Goal: Entertainment & Leisure: Consume media (video, audio)

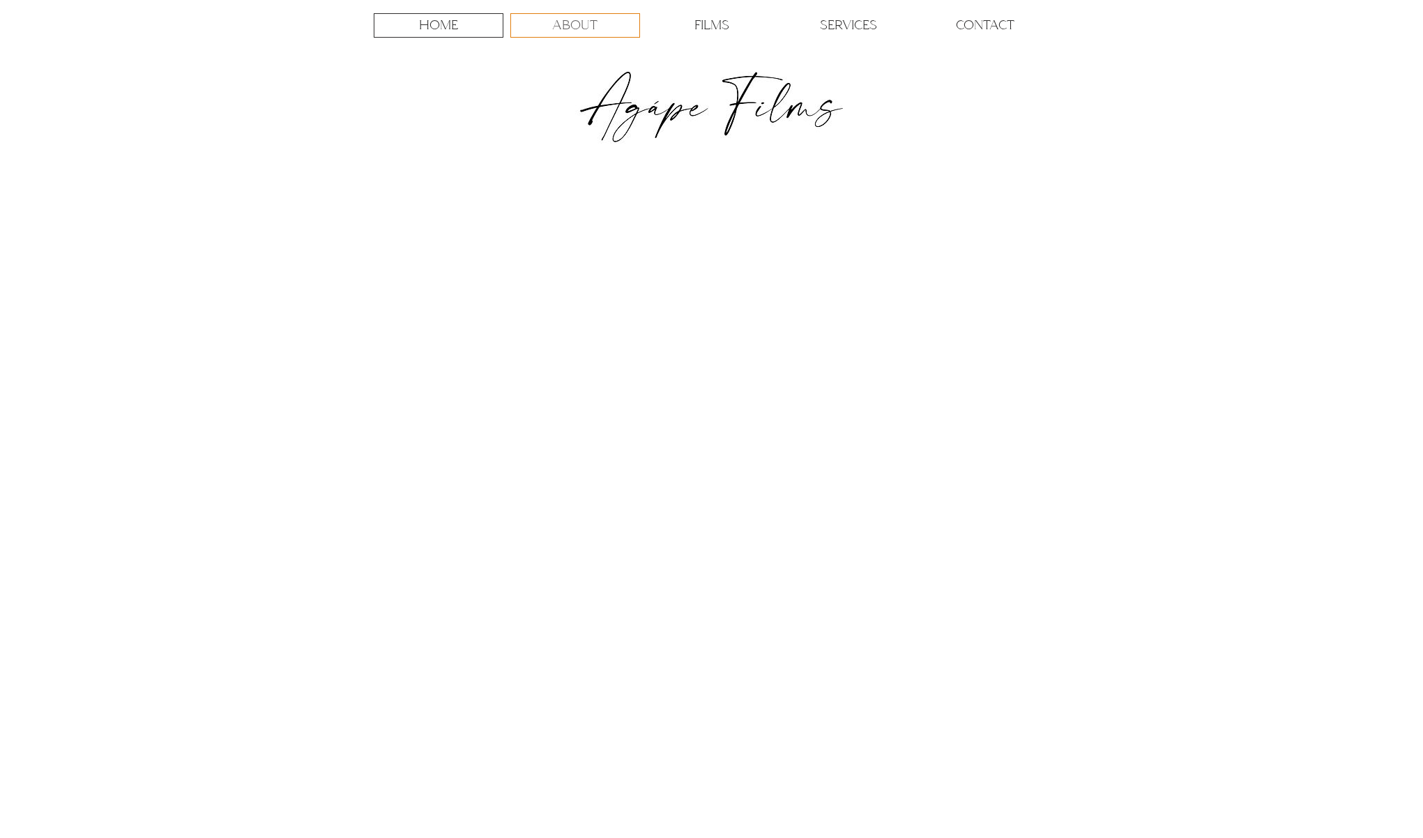
click at [581, 31] on p "ABOUT" at bounding box center [574, 25] width 45 height 23
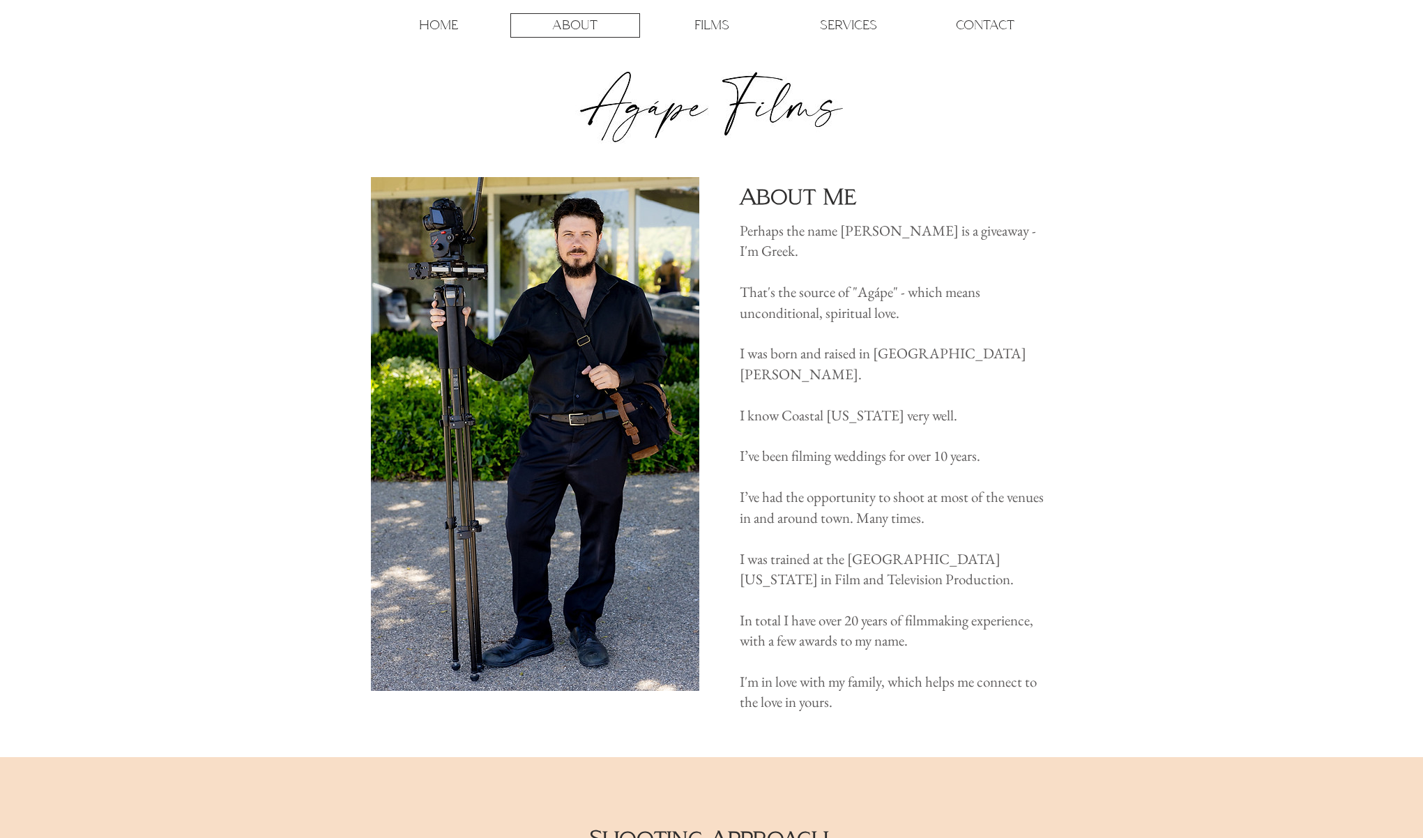
click at [1101, 281] on div "main content" at bounding box center [711, 467] width 1423 height 579
click at [984, 31] on p "CONTACT" at bounding box center [985, 25] width 59 height 23
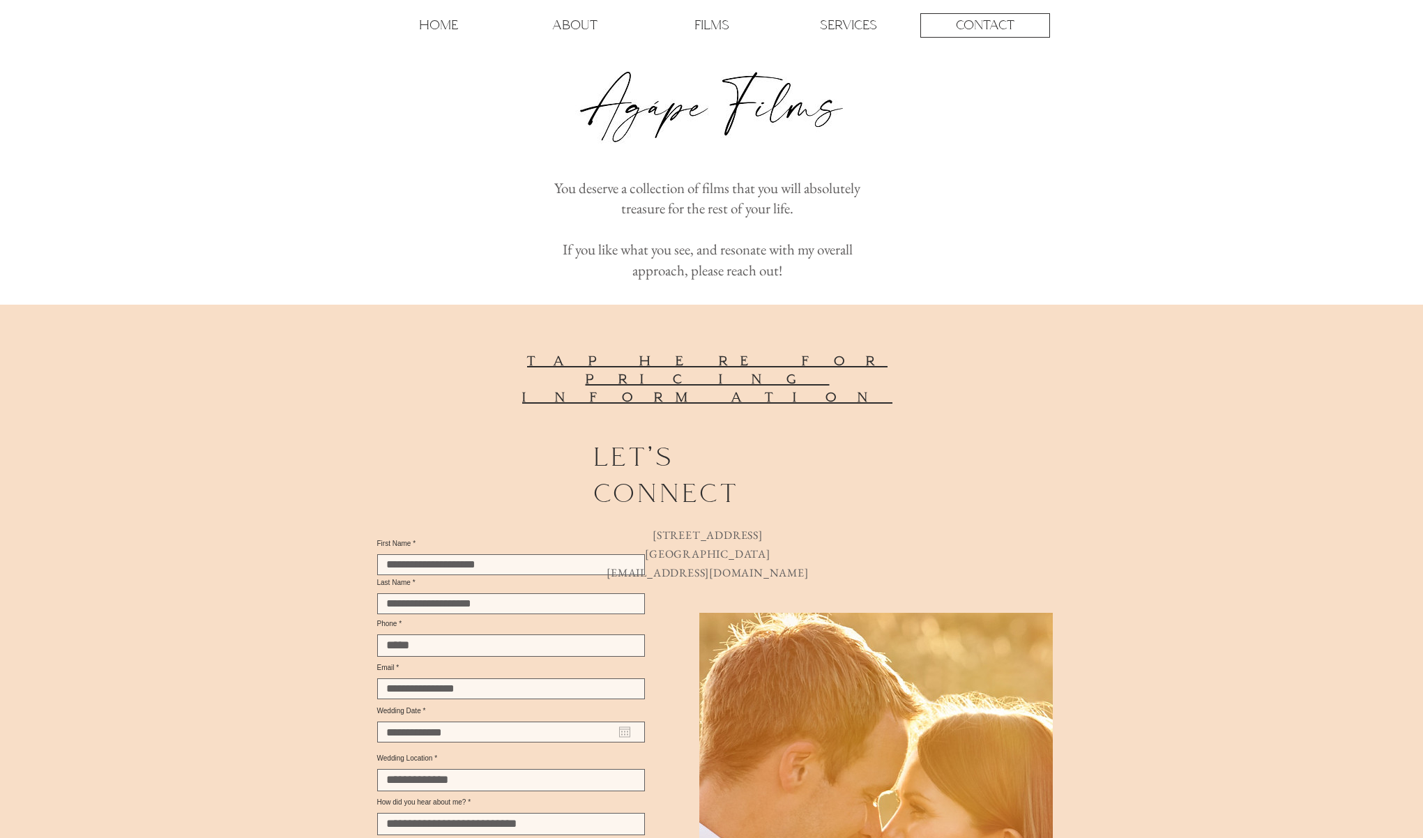
click at [1077, 171] on div "HOME ABOUT FILMS SERVICES CONTACT More Use tab to navigate through the menu ite…" at bounding box center [711, 89] width 1423 height 178
click at [700, 28] on p "FILMS" at bounding box center [711, 25] width 35 height 23
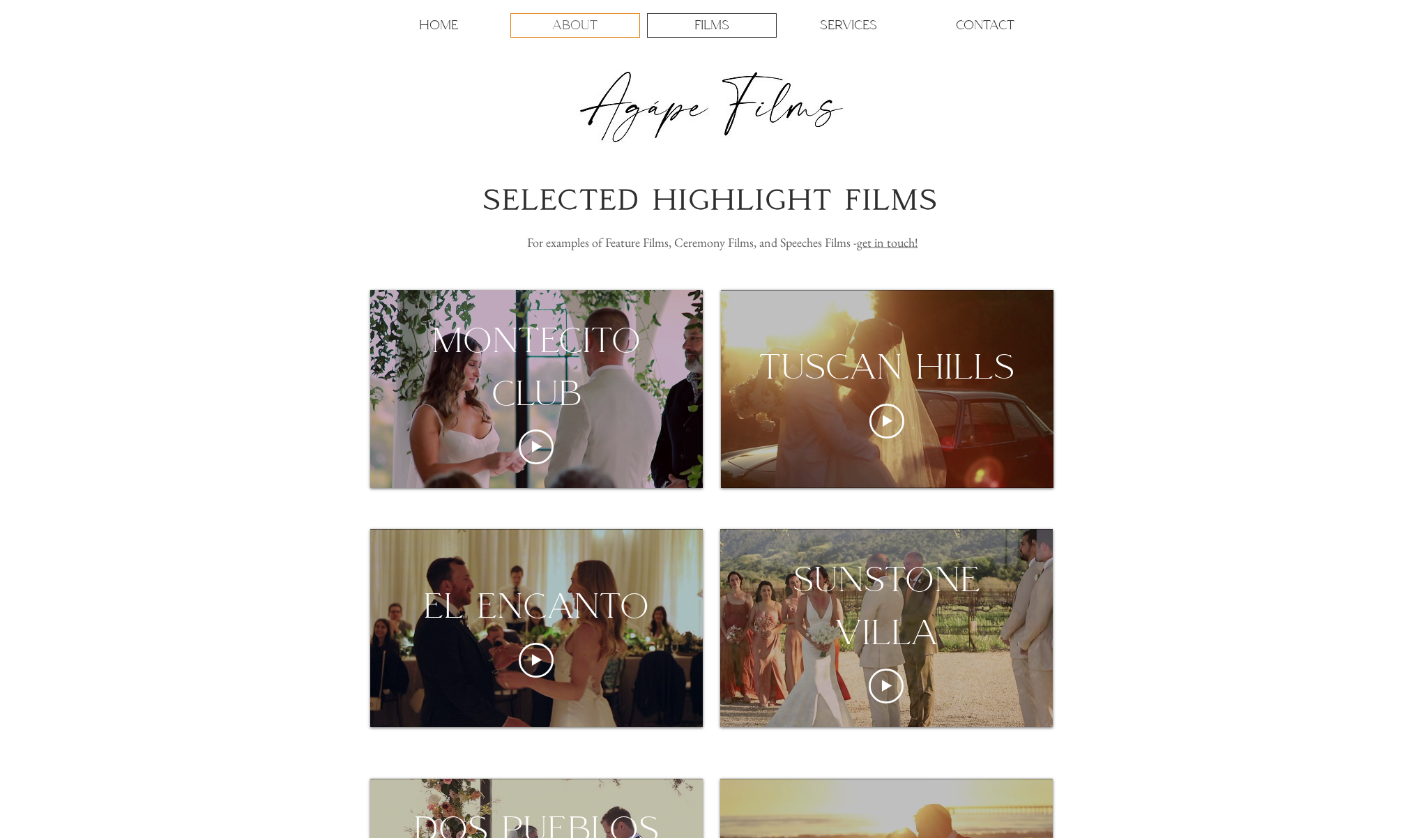
click at [569, 27] on p "ABOUT" at bounding box center [574, 25] width 45 height 23
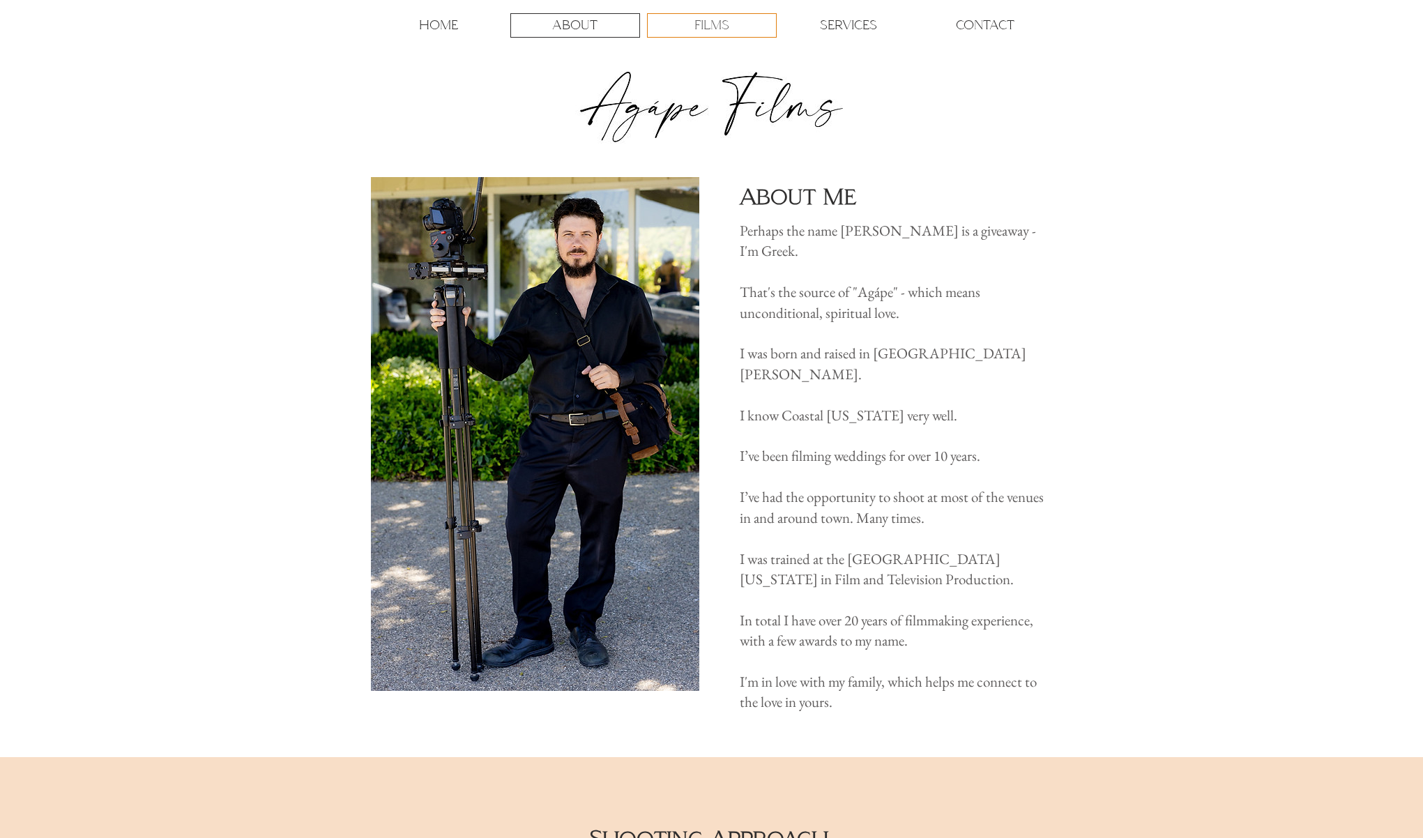
click at [683, 25] on div "FILMS" at bounding box center [712, 25] width 128 height 23
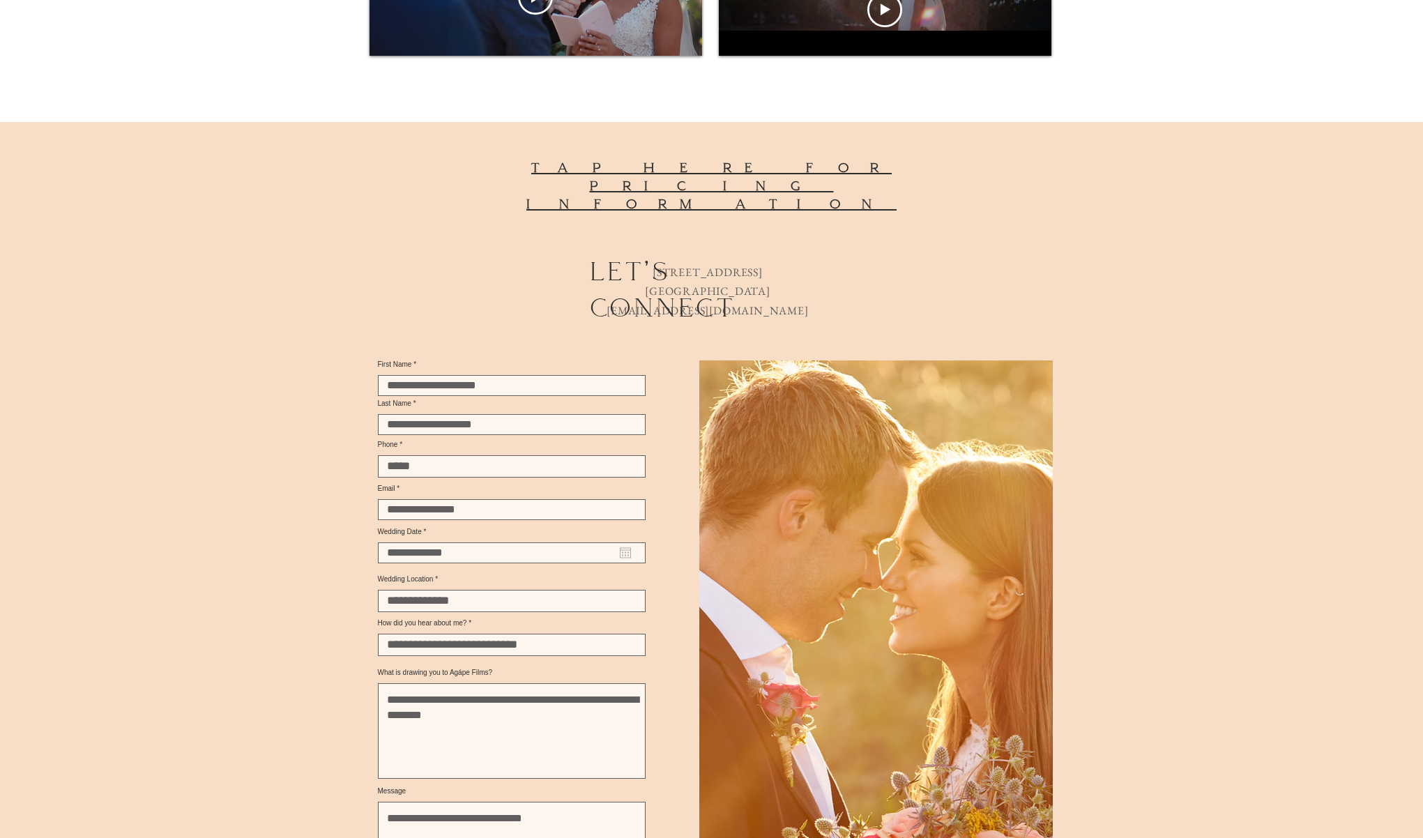
scroll to position [1378, 0]
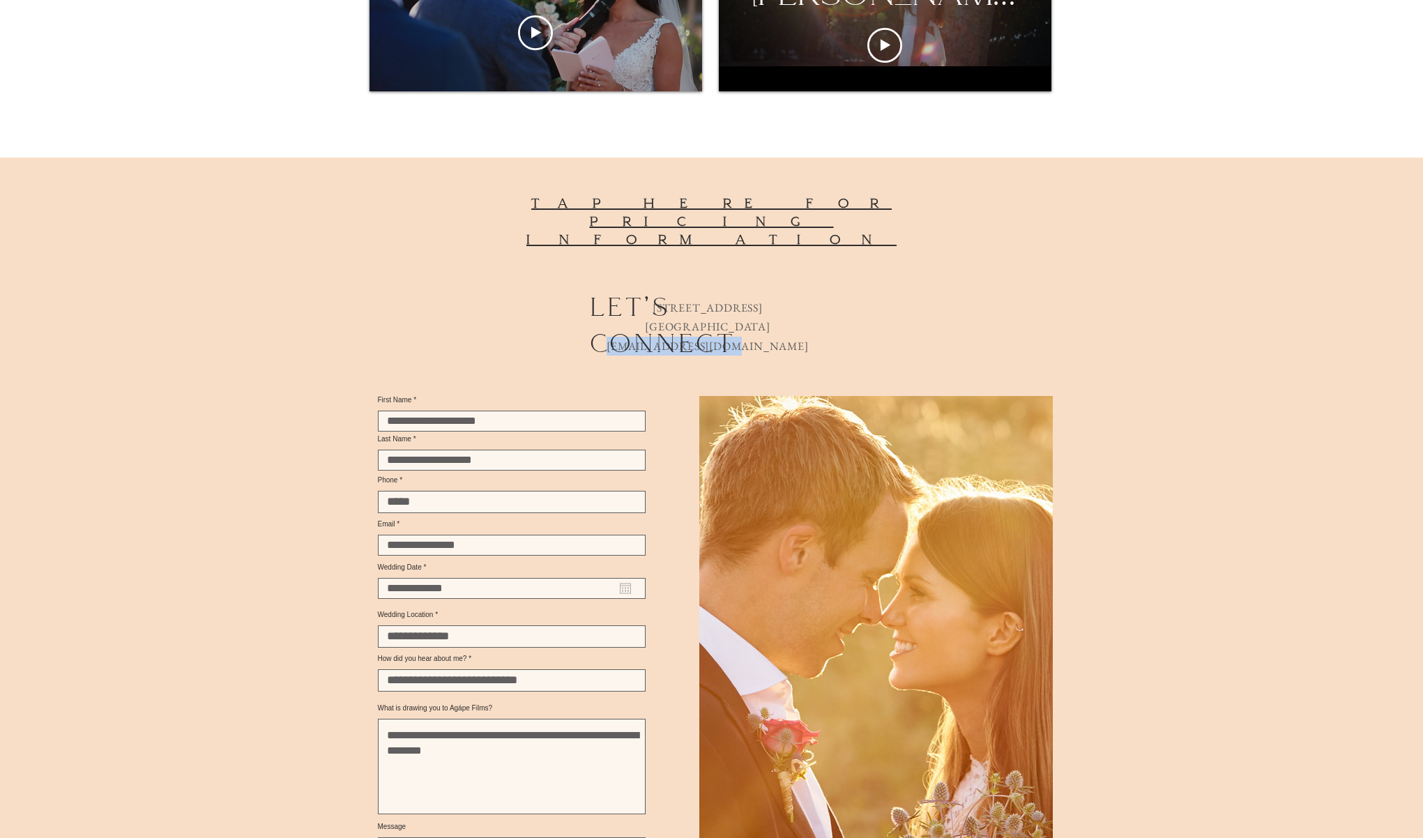
drag, startPoint x: 768, startPoint y: 344, endPoint x: 657, endPoint y: 347, distance: 111.6
click at [657, 347] on p "[EMAIL_ADDRESS][DOMAIN_NAME]" at bounding box center [707, 346] width 271 height 19
copy link "[EMAIL_ADDRESS][DOMAIN_NAME]"
click at [434, 288] on div at bounding box center [208, 551] width 1008 height 787
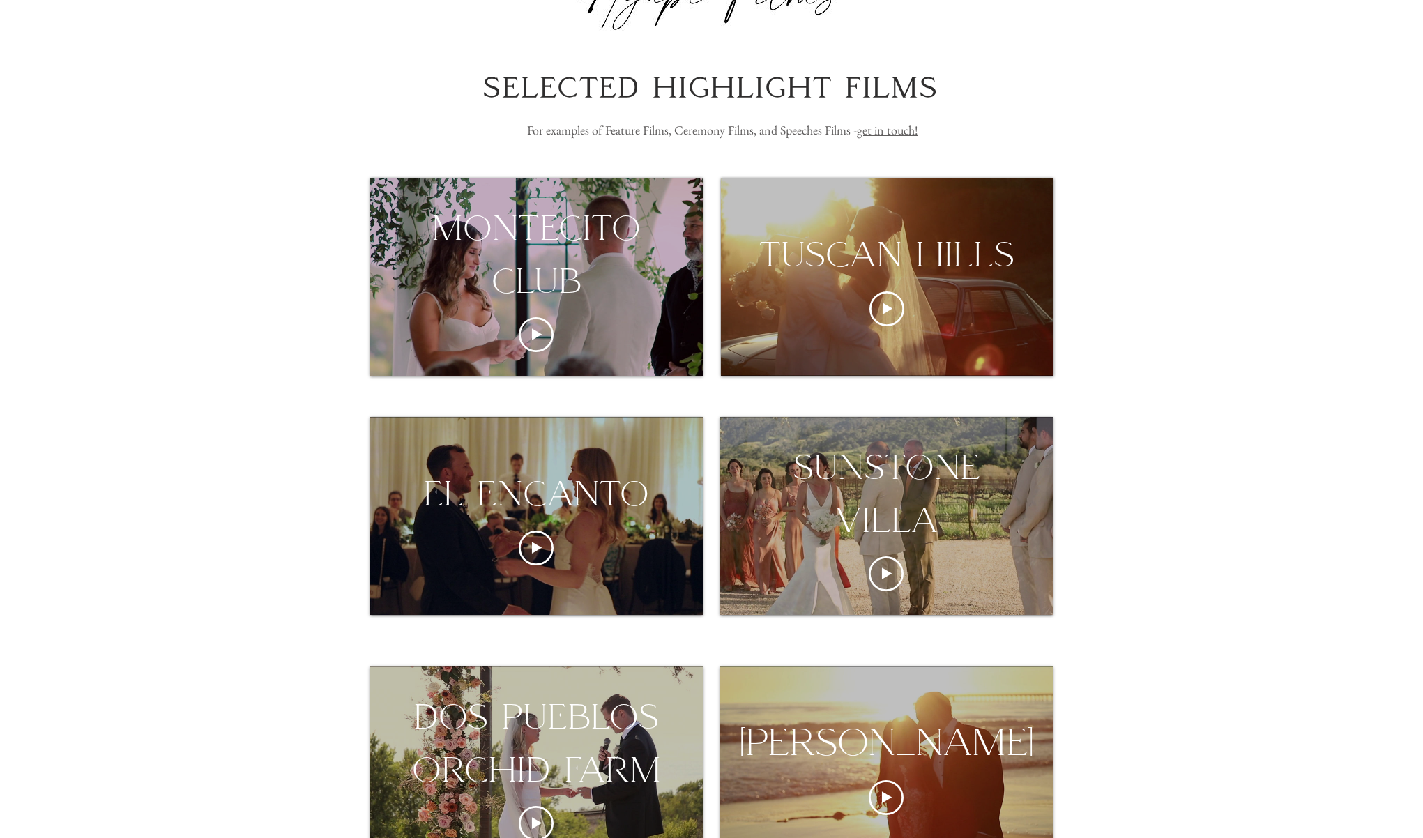
scroll to position [95, 0]
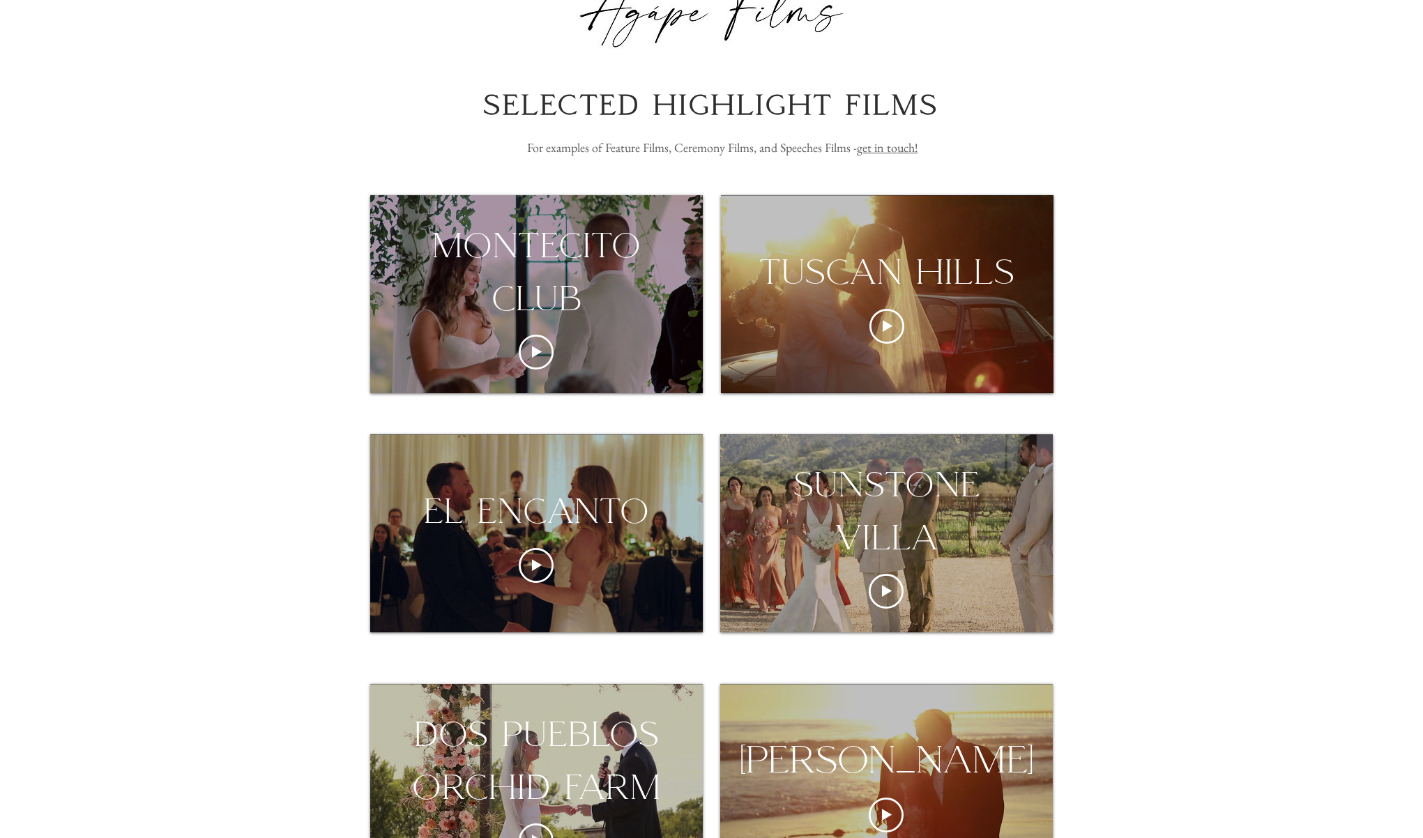
click at [468, 344] on div "montecito club" at bounding box center [536, 294] width 333 height 198
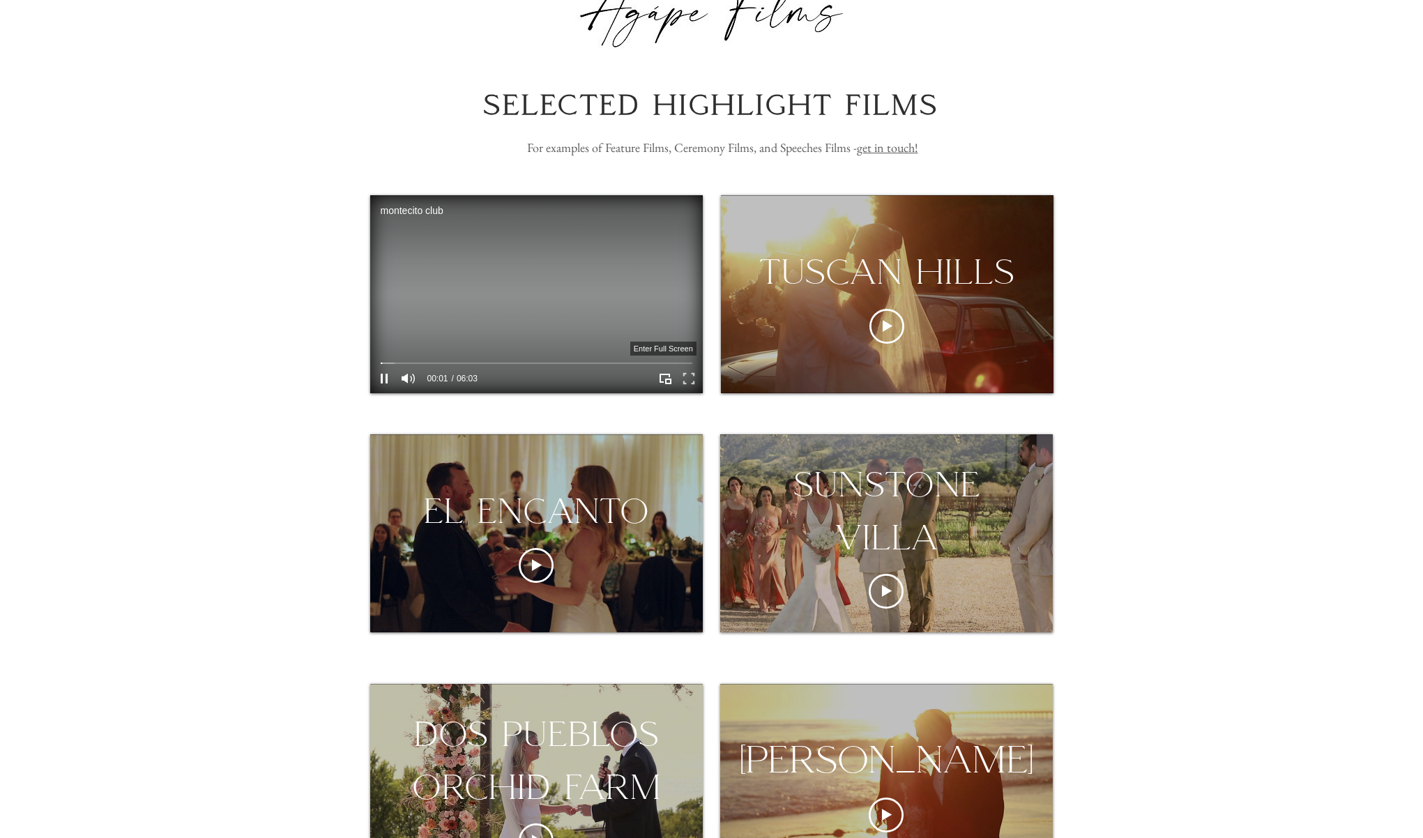
click at [688, 379] on icon "Enter full screen" at bounding box center [689, 379] width 22 height 22
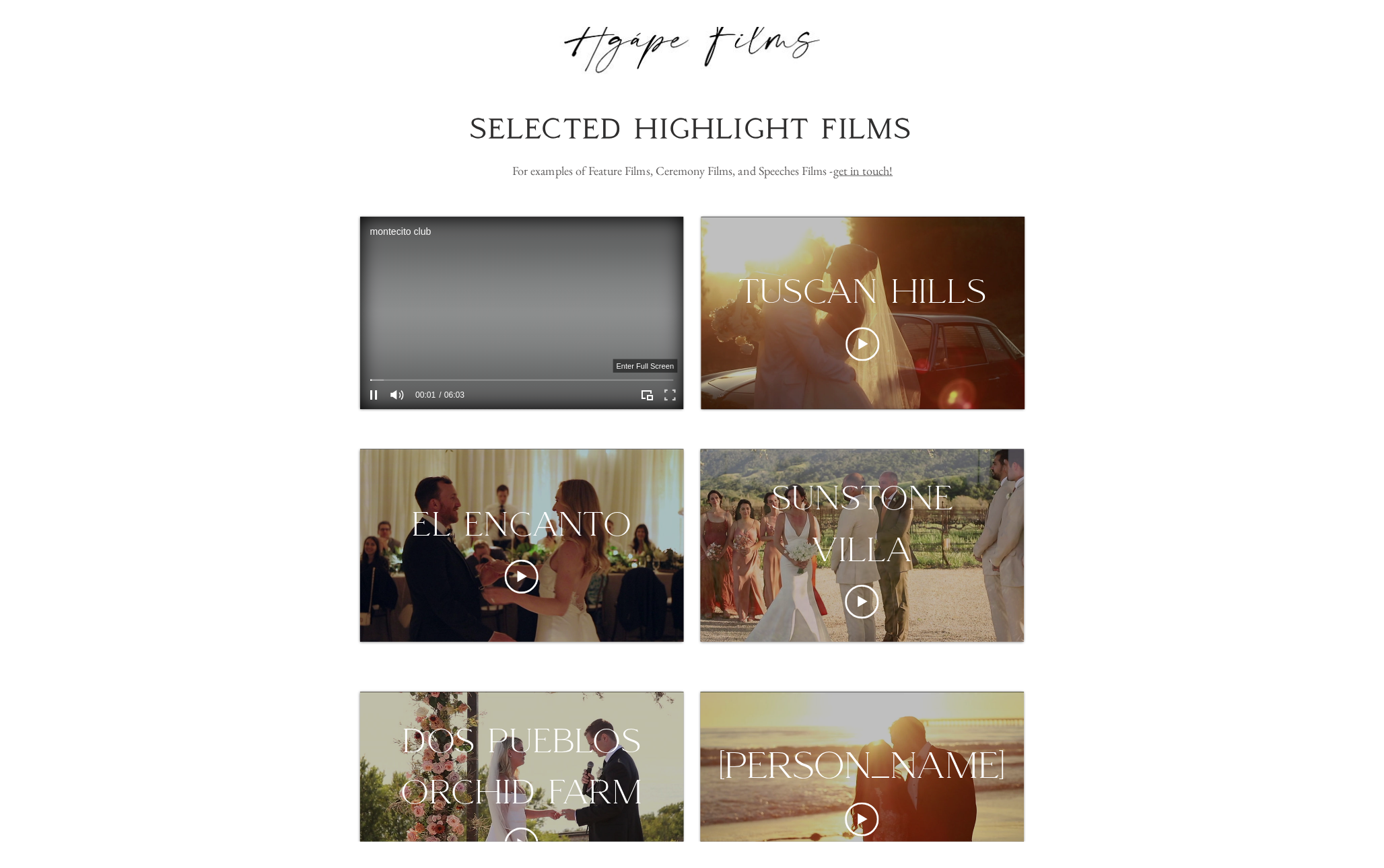
scroll to position [0, 0]
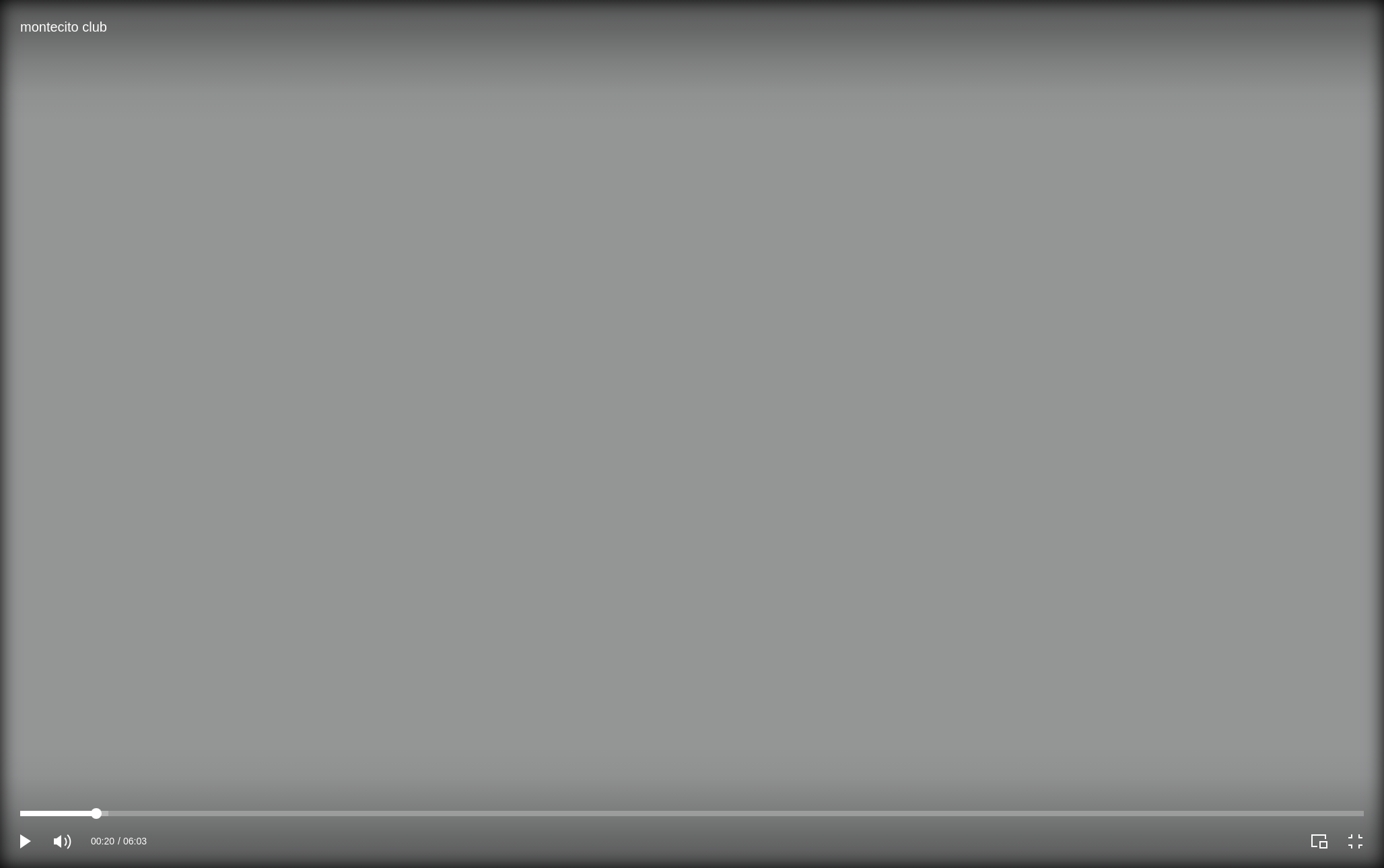
click at [96, 808] on div "montecito club Video Player" at bounding box center [692, 814] width 1343 height 6
click at [151, 808] on div "montecito club Video Player" at bounding box center [692, 814] width 1343 height 6
click at [210, 808] on div "montecito club Video Player" at bounding box center [692, 814] width 1343 height 6
click at [270, 808] on div "montecito club Video Player" at bounding box center [692, 814] width 1343 height 6
click at [317, 807] on video "montecito club Video Player" at bounding box center [692, 434] width 1384 height 868
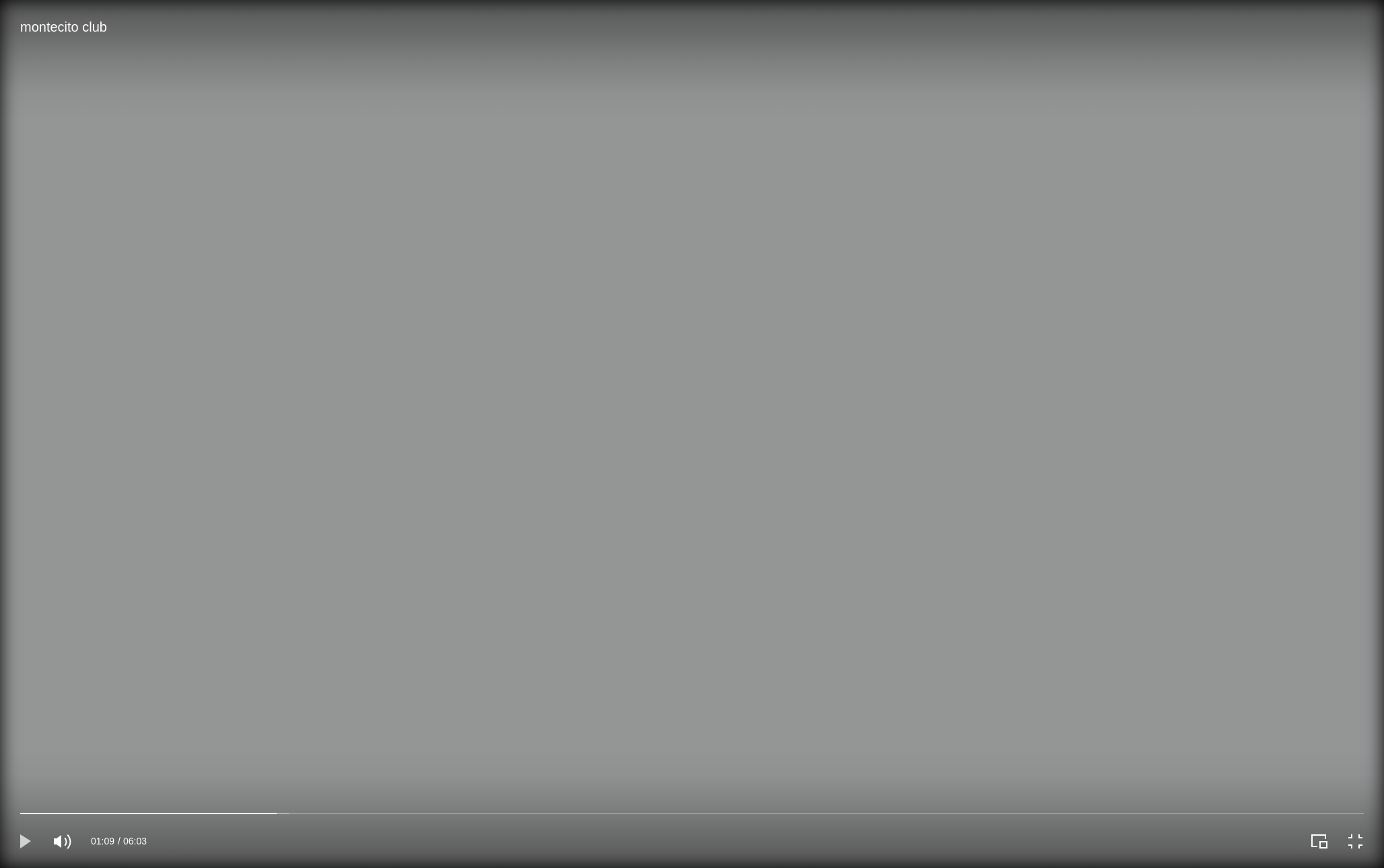
click at [26, 808] on icon "Play" at bounding box center [25, 842] width 23 height 23
click at [320, 808] on div "montecito club Video Player" at bounding box center [692, 814] width 1343 height 6
click at [375, 808] on div "montecito club Video Player" at bounding box center [692, 814] width 1343 height 6
click at [430, 808] on div "montecito club Video Player" at bounding box center [692, 814] width 1343 height 6
click at [564, 808] on div "montecito club Video Player" at bounding box center [692, 814] width 1343 height 6
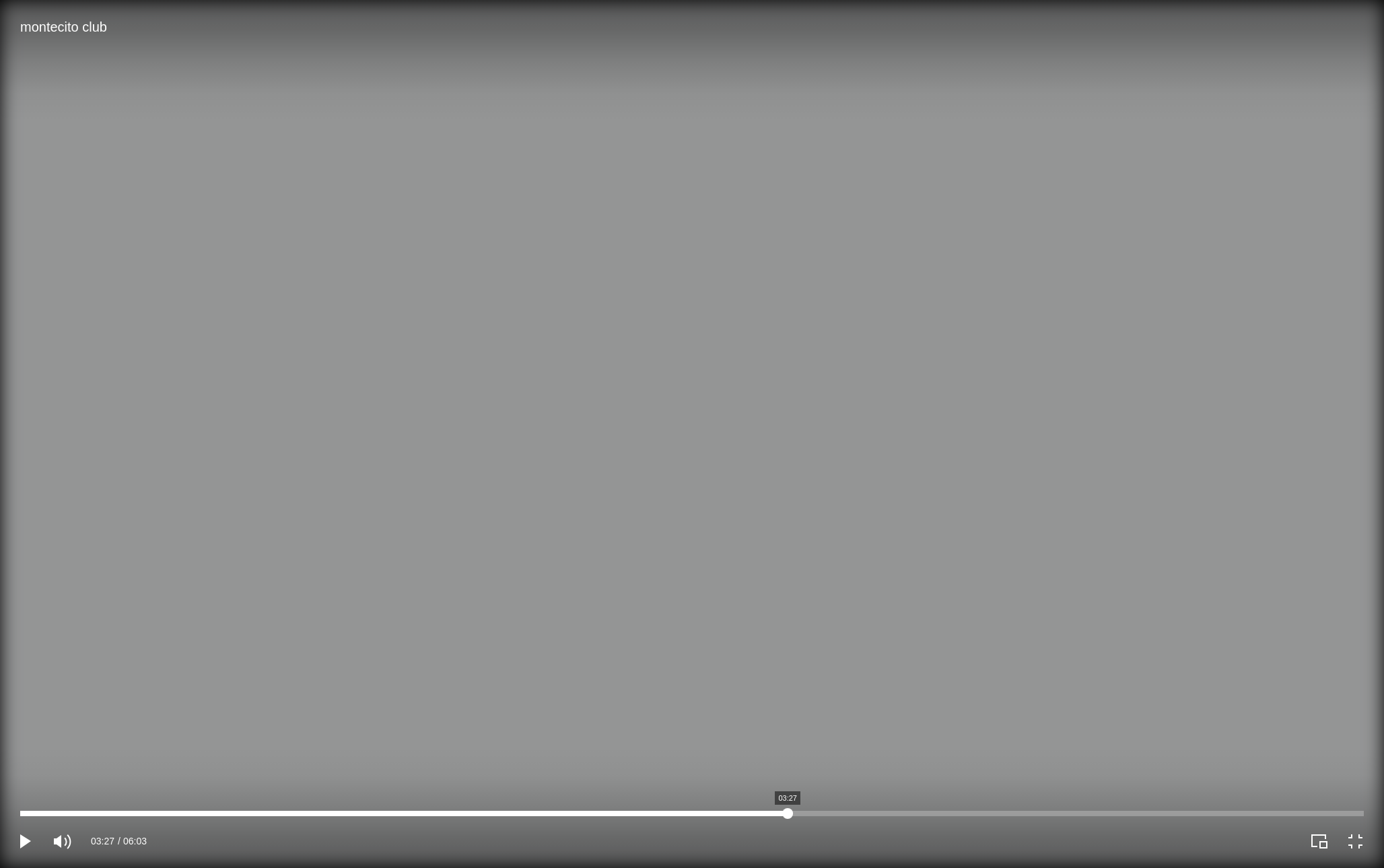
click at [788, 808] on div "montecito club Video Player" at bounding box center [692, 814] width 1343 height 6
click at [1011, 808] on div "montecito club Video Player" at bounding box center [692, 814] width 1343 height 6
click at [1136, 808] on div "montecito club Video Player" at bounding box center [692, 814] width 1343 height 6
click at [1207, 808] on div "montecito club Video Player" at bounding box center [692, 814] width 1343 height 6
click at [1276, 808] on div "montecito club Video Player" at bounding box center [692, 814] width 1343 height 6
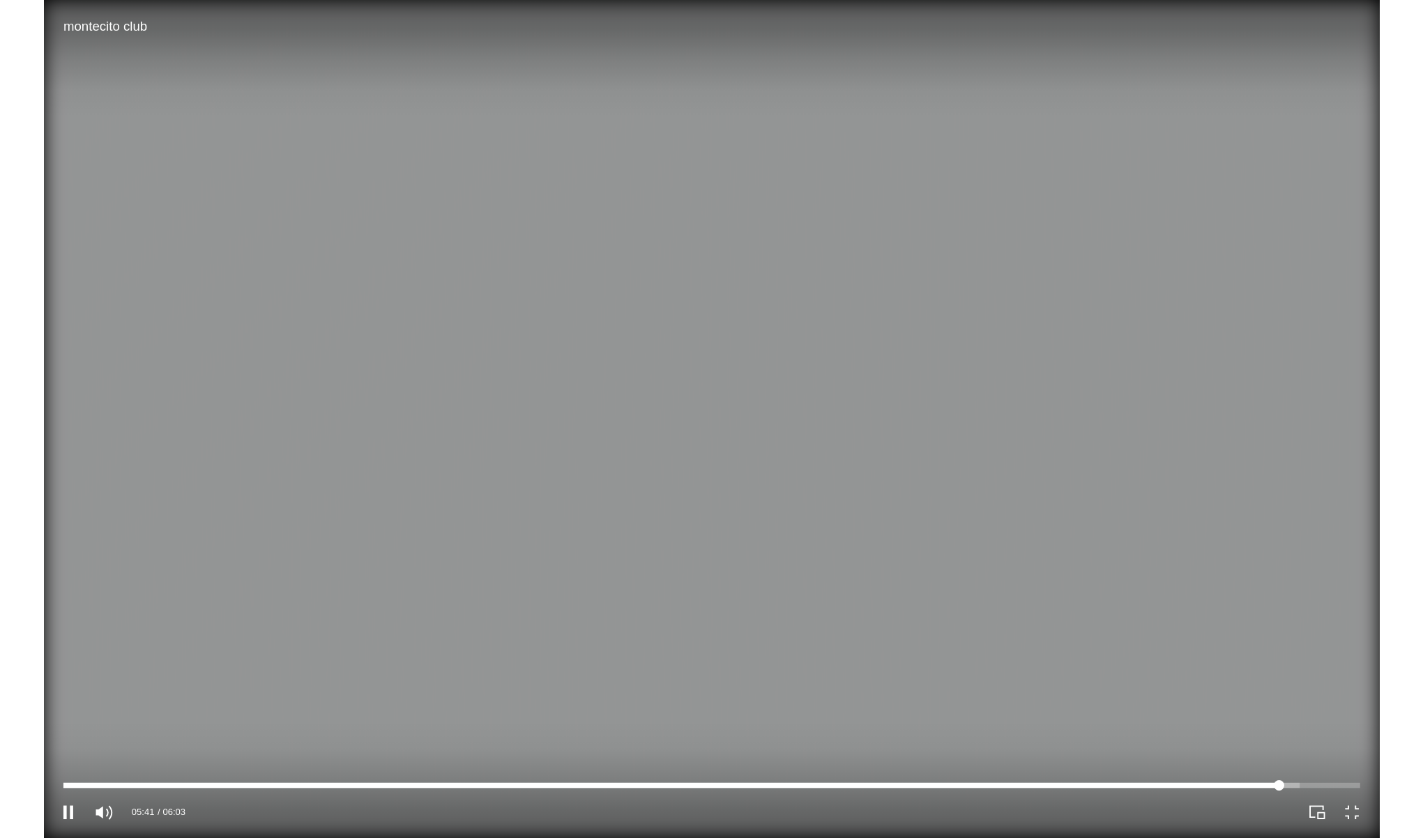
scroll to position [95, 0]
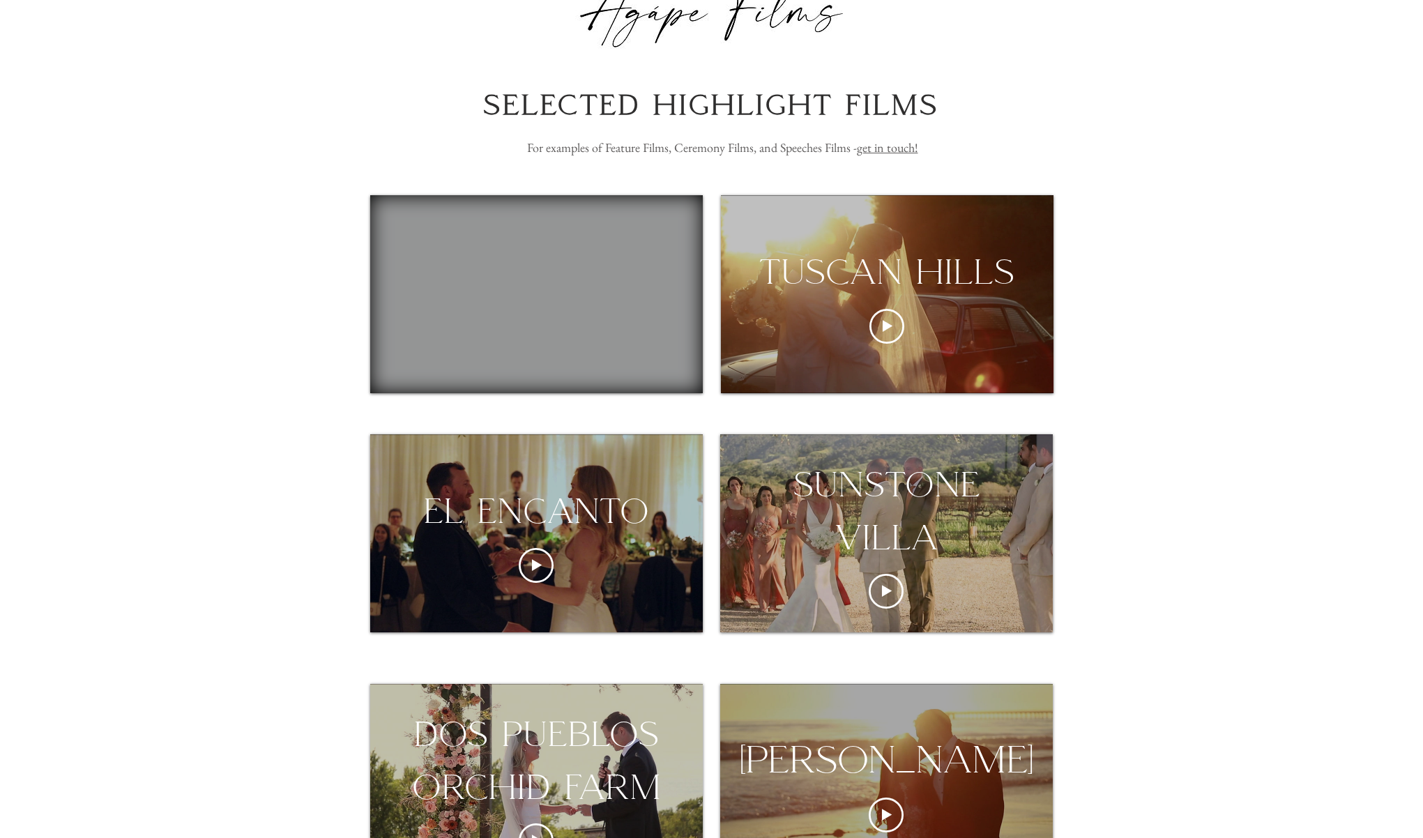
click at [1017, 751] on div "[PERSON_NAME]" at bounding box center [886, 760] width 363 height 53
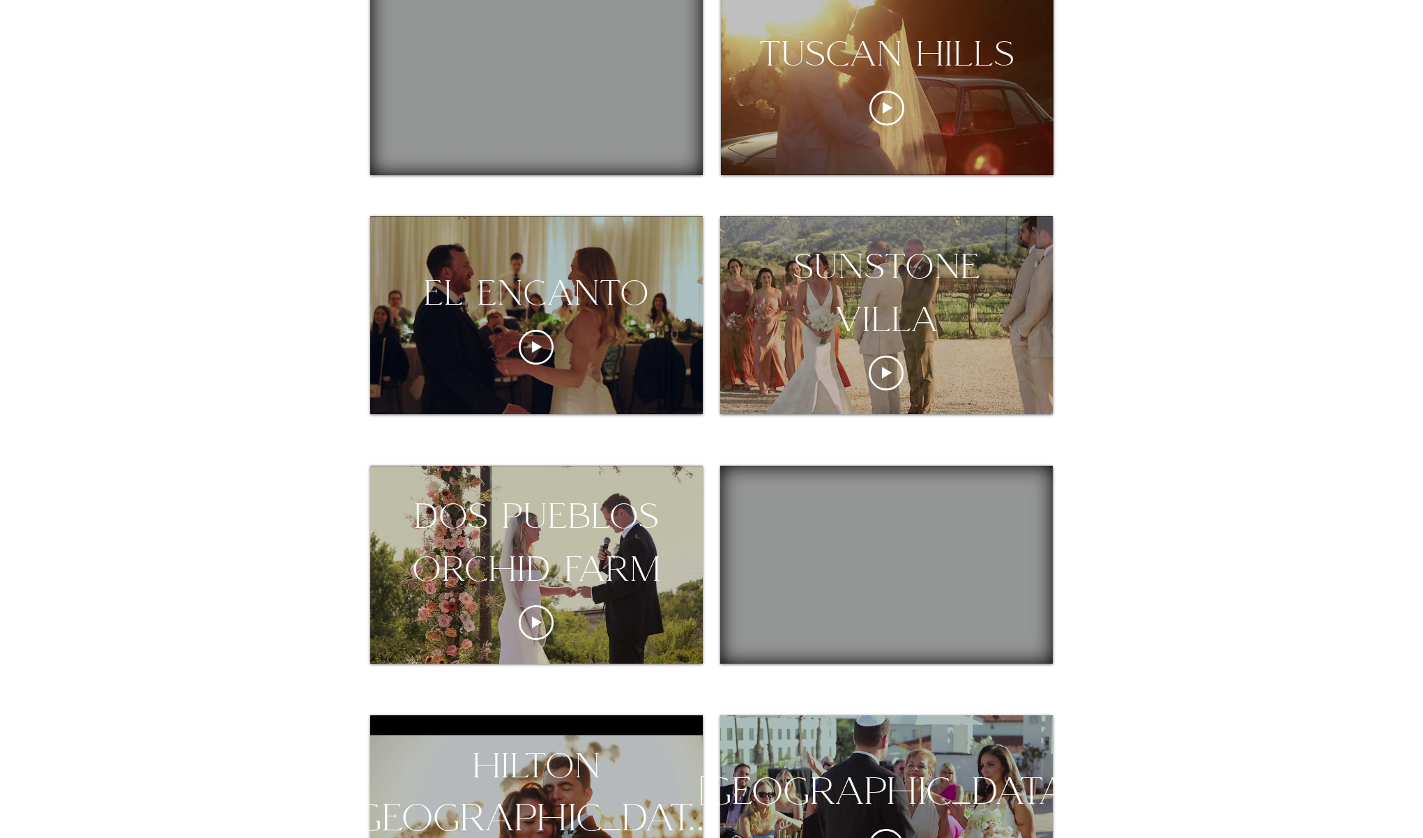
scroll to position [318, 0]
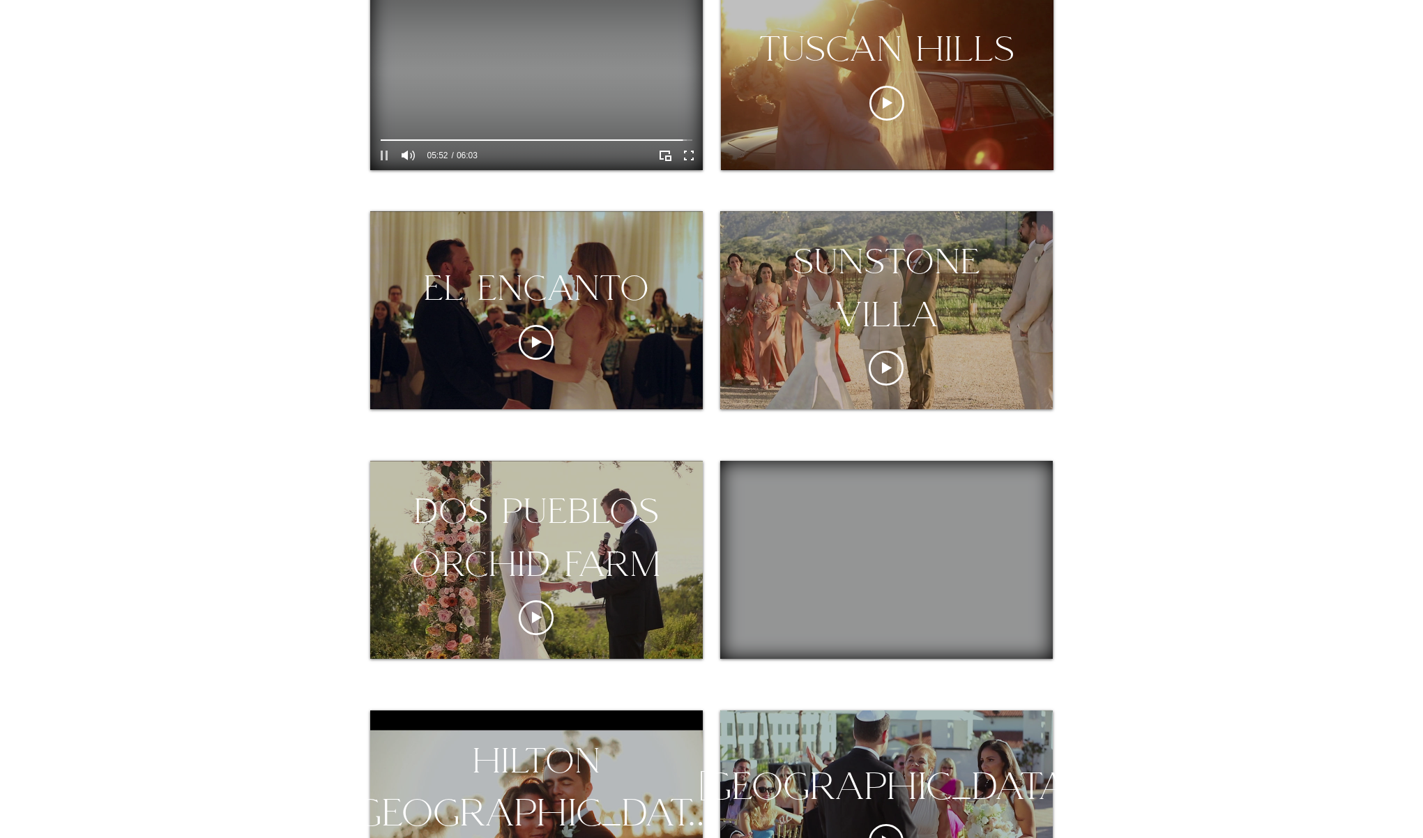
click at [386, 155] on icon "Pause" at bounding box center [384, 156] width 7 height 10
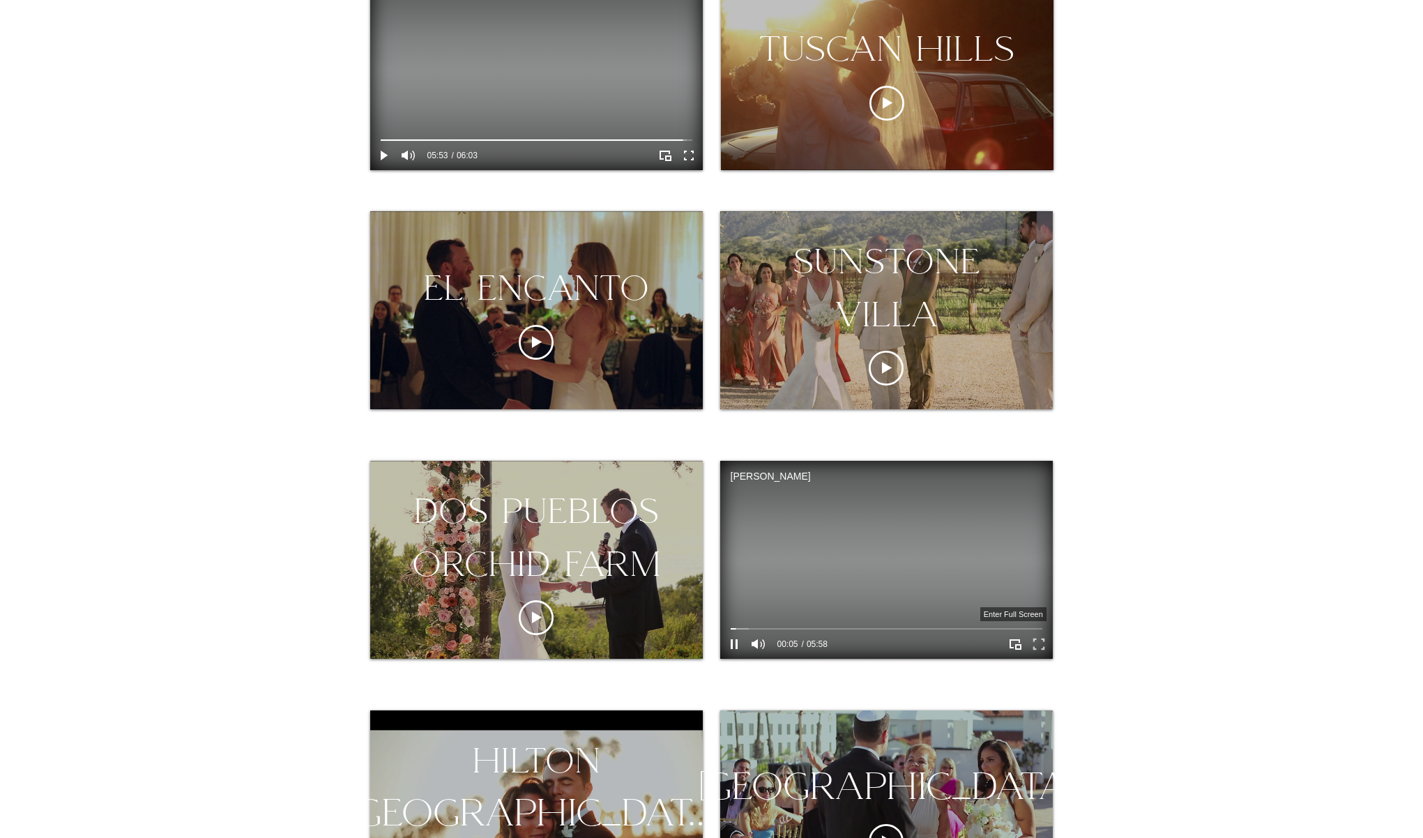
click at [1041, 645] on icon "Enter full screen" at bounding box center [1039, 645] width 22 height 22
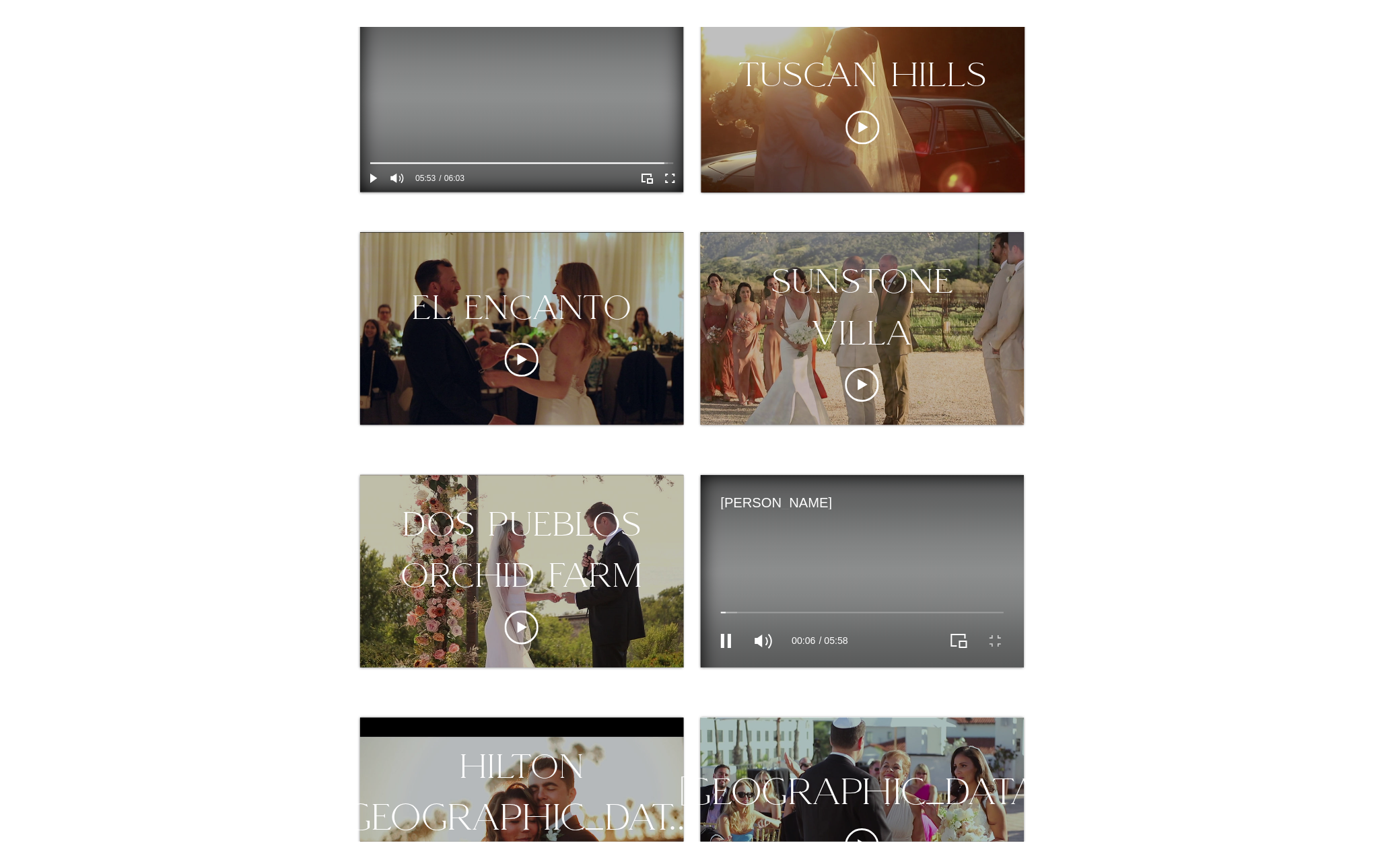
scroll to position [0, 0]
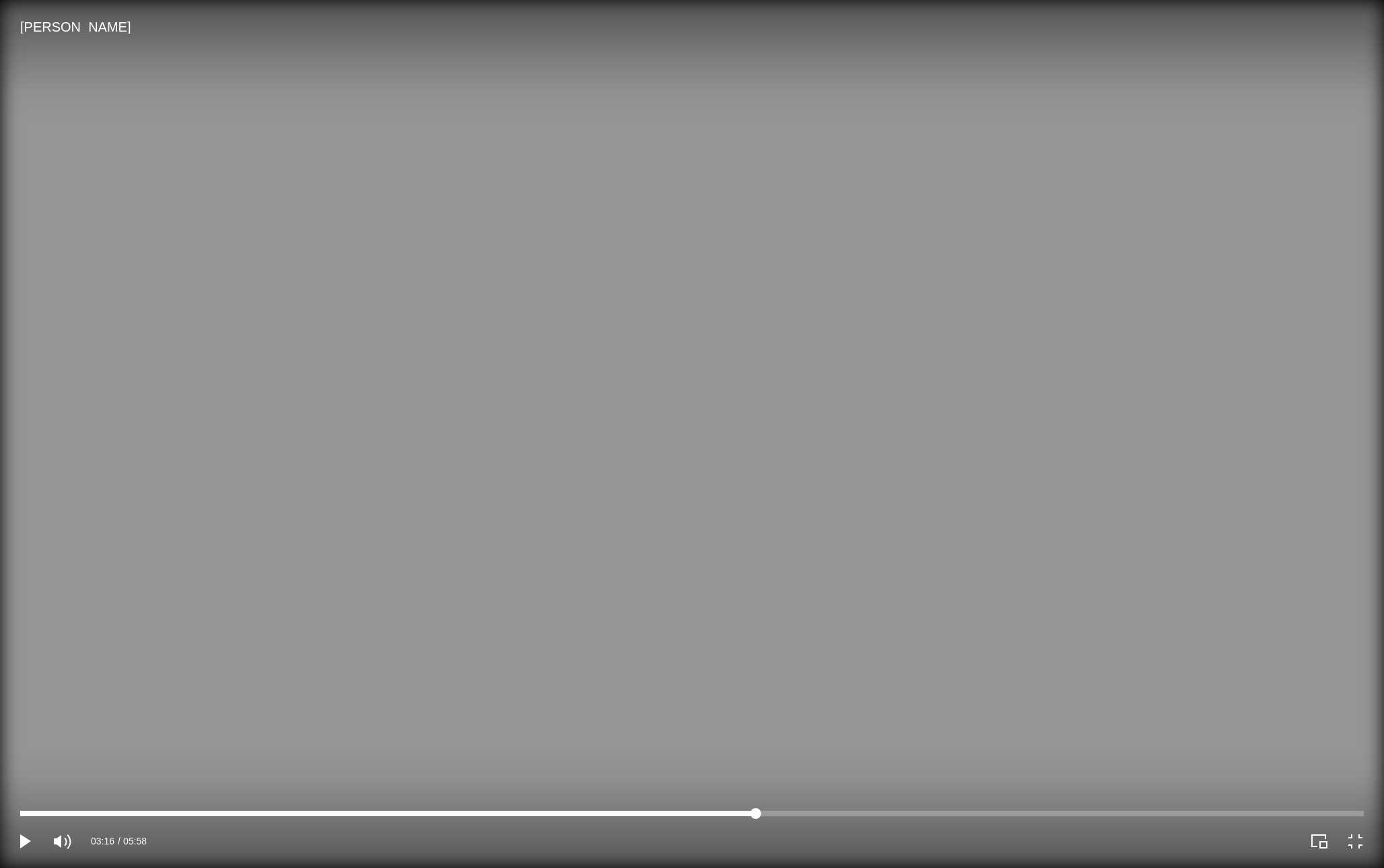
click at [755, 808] on div "ritz-carlton bacara Video Player" at bounding box center [692, 814] width 1343 height 6
click at [998, 808] on div "ritz-carlton bacara Video Player" at bounding box center [692, 814] width 1343 height 6
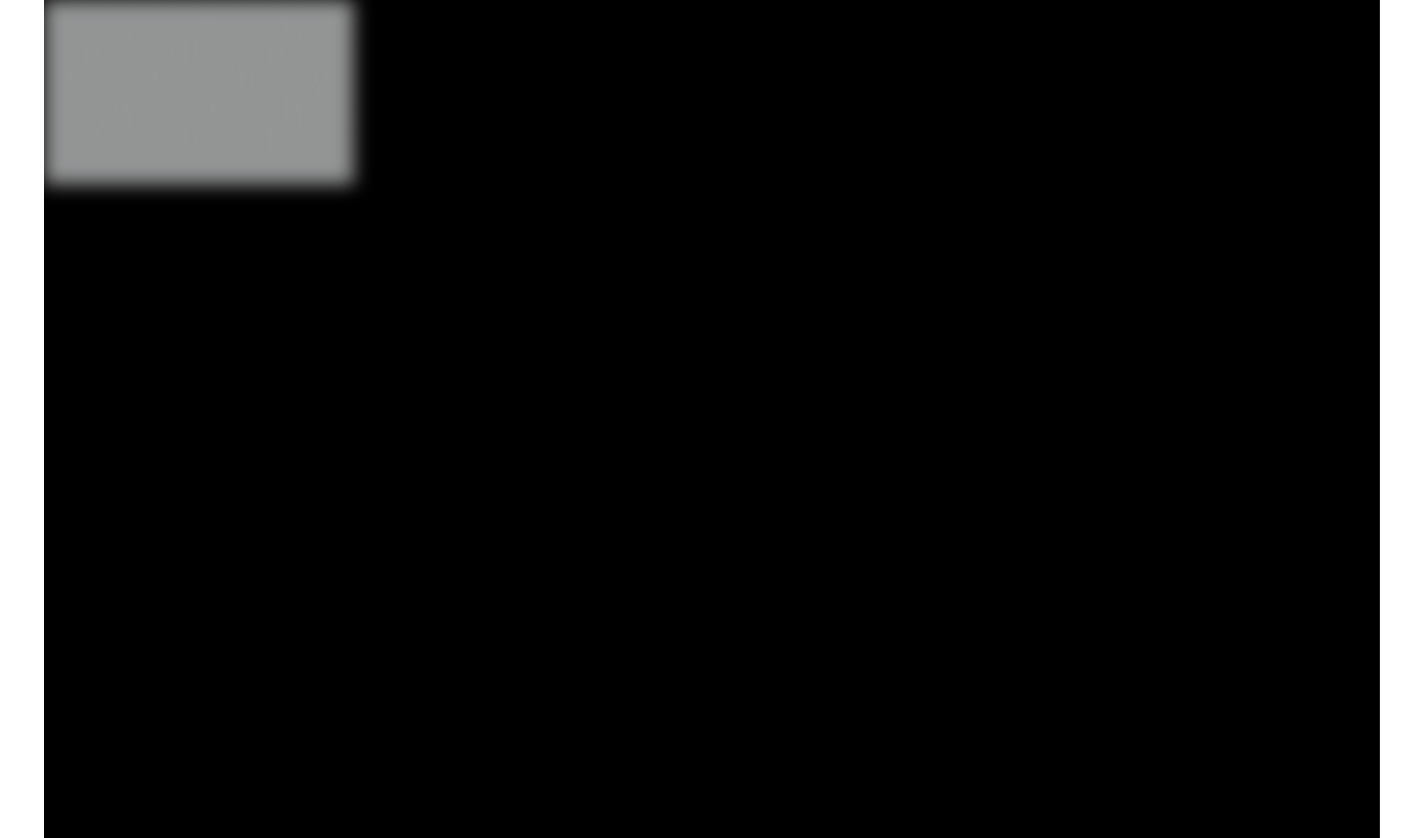
scroll to position [318, 0]
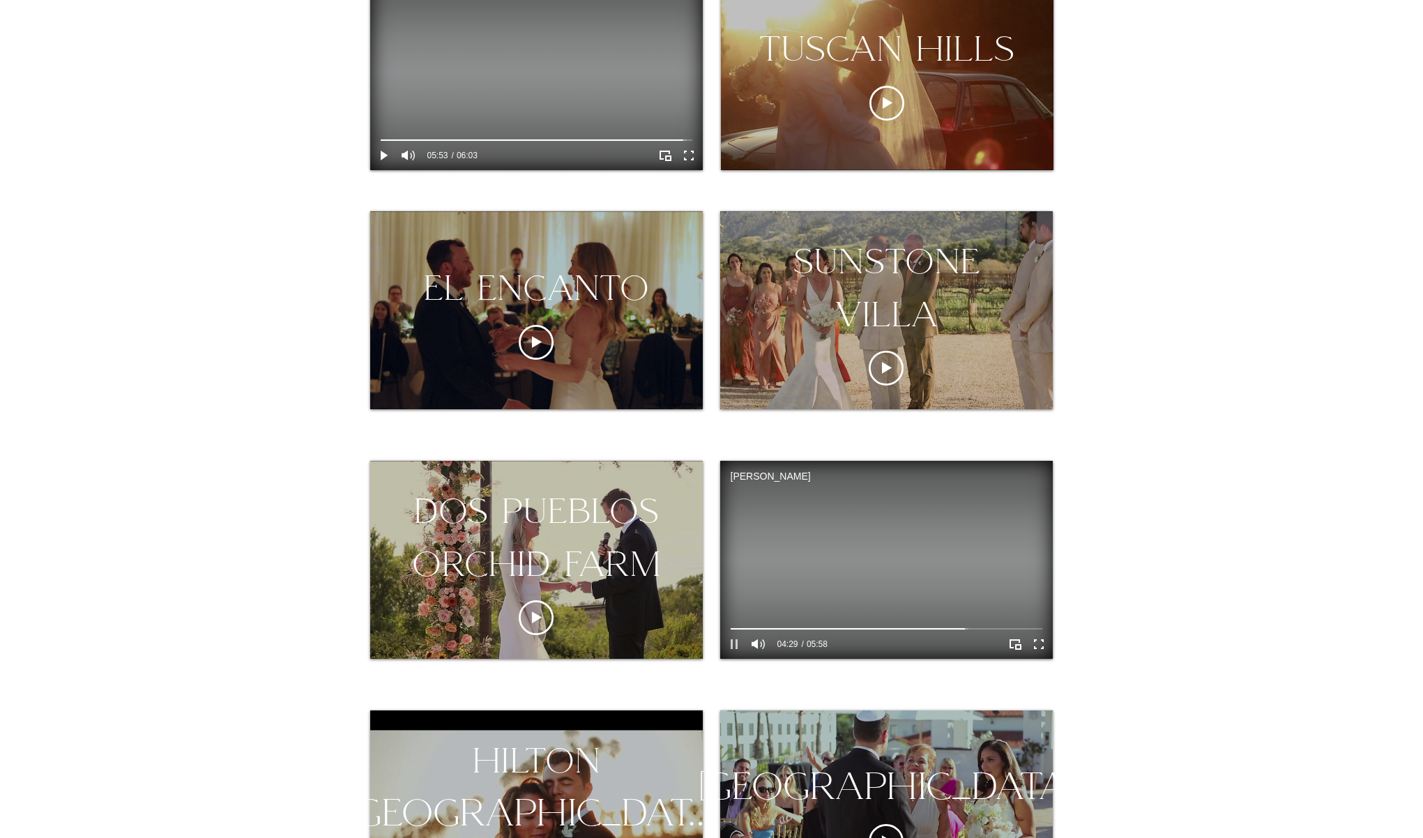
click at [731, 644] on icon "Pause" at bounding box center [734, 644] width 7 height 10
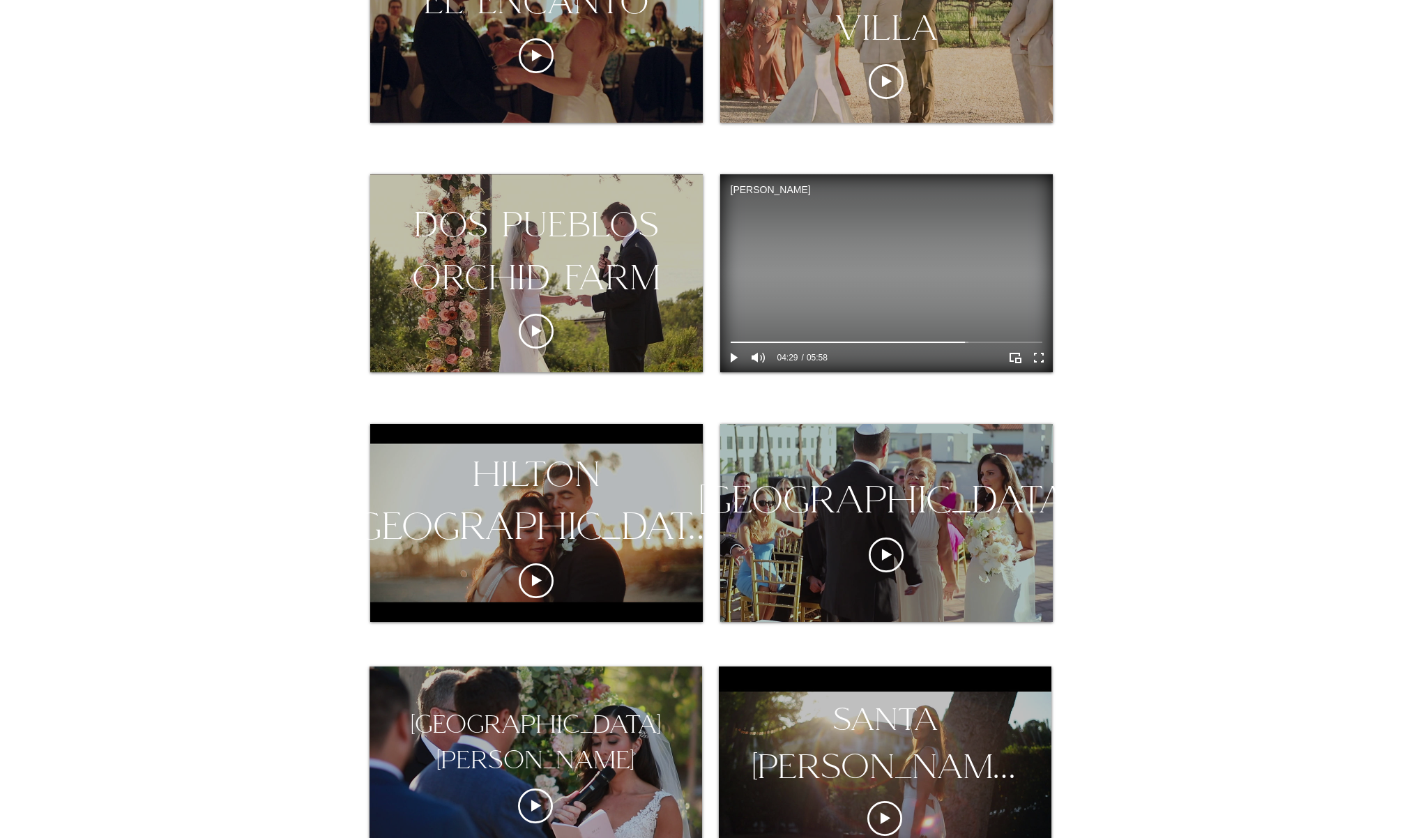
scroll to position [597, 0]
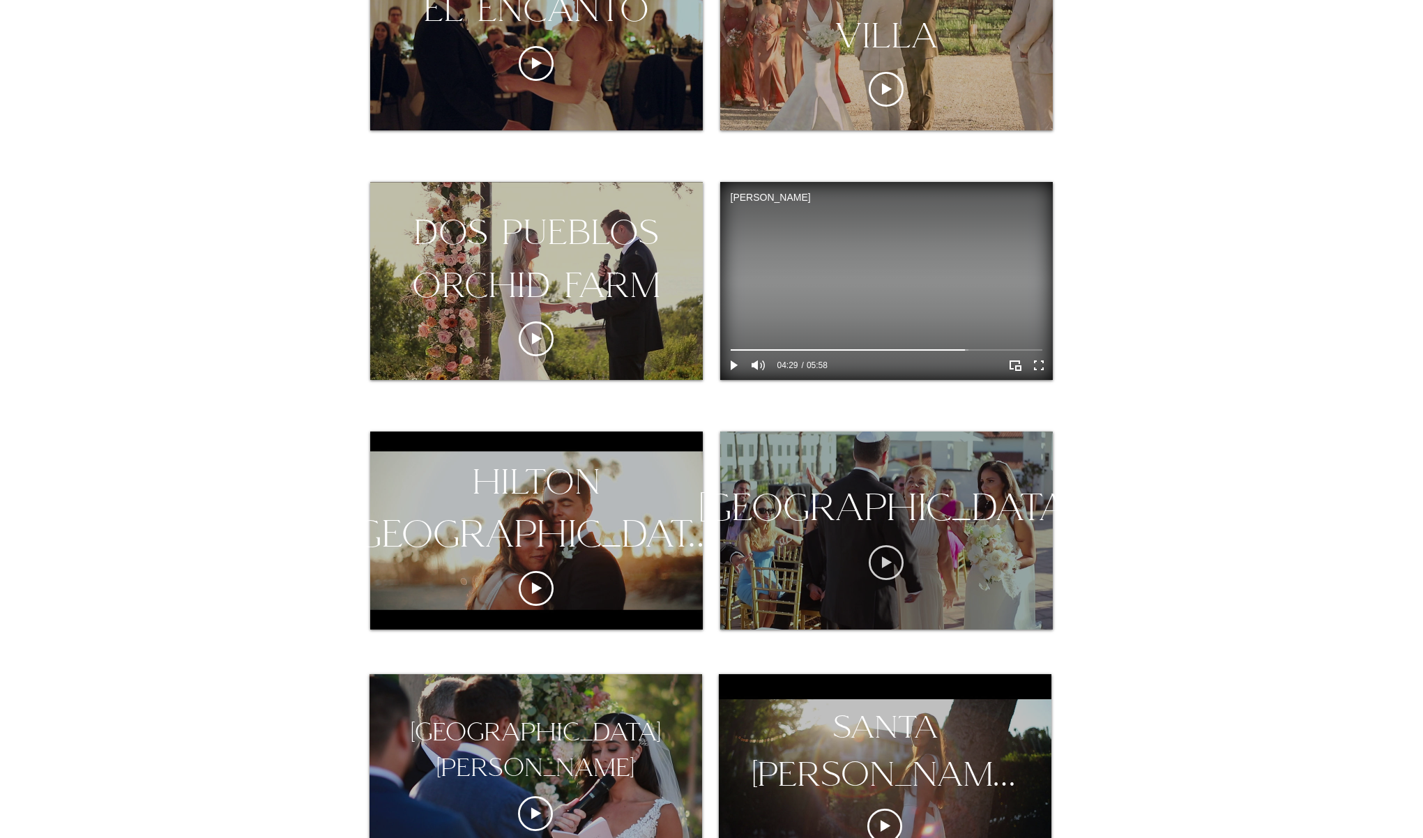
click at [894, 580] on icon "Play video" at bounding box center [886, 562] width 35 height 35
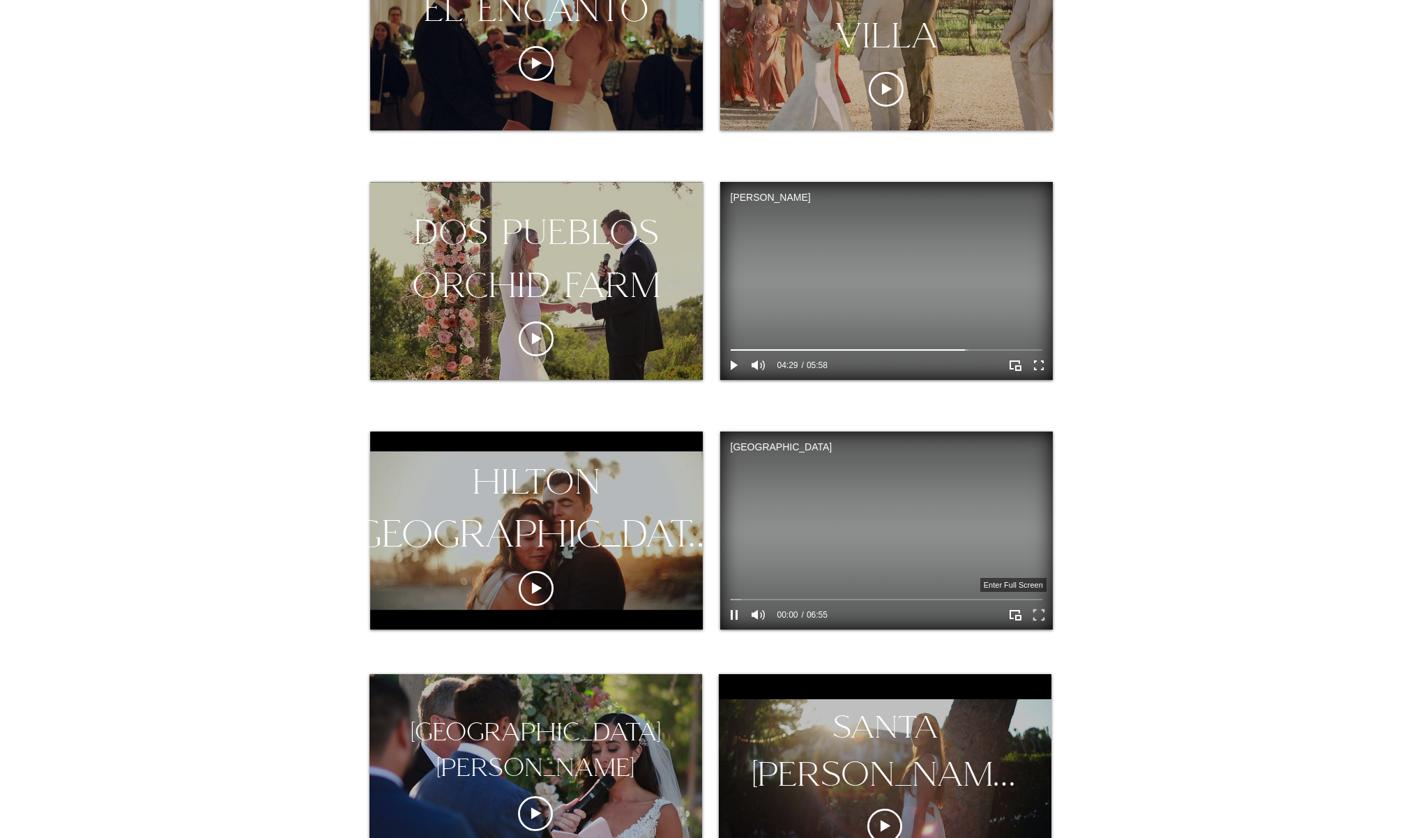
click at [1044, 618] on icon "Enter full screen" at bounding box center [1038, 615] width 12 height 12
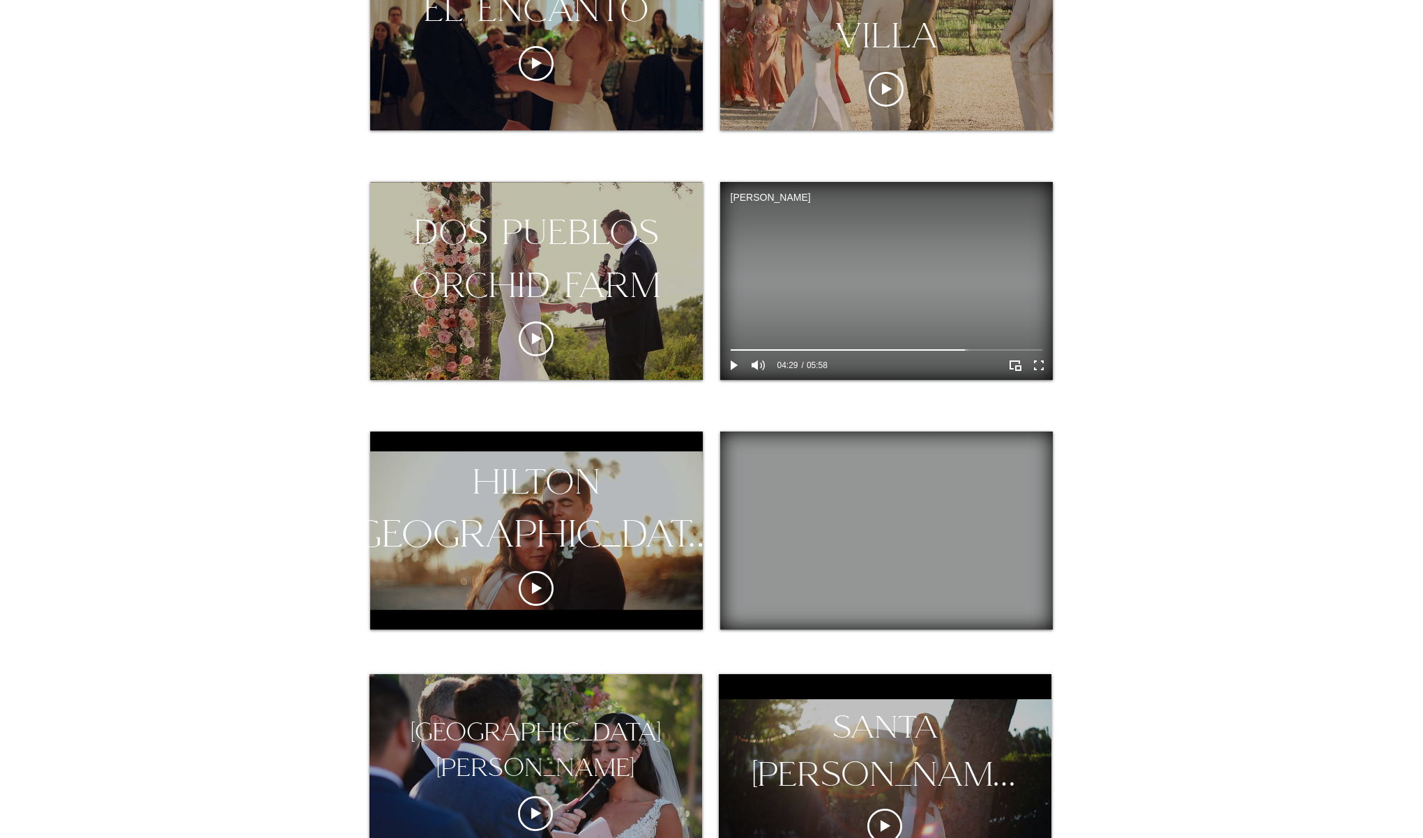
click at [273, 178] on div at bounding box center [711, 770] width 1423 height 2182
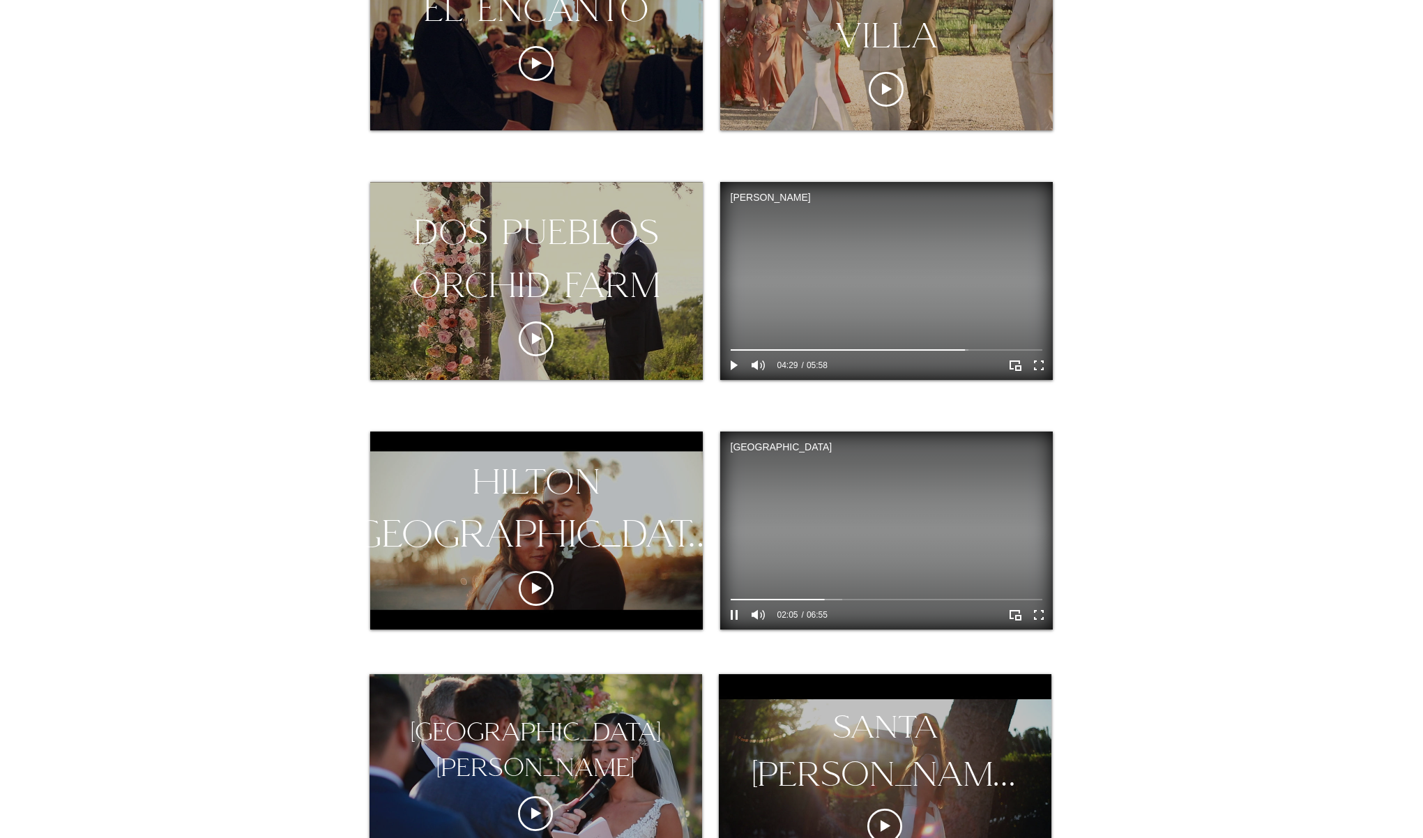
click at [859, 550] on video "hotel californian Video Player" at bounding box center [886, 531] width 333 height 198
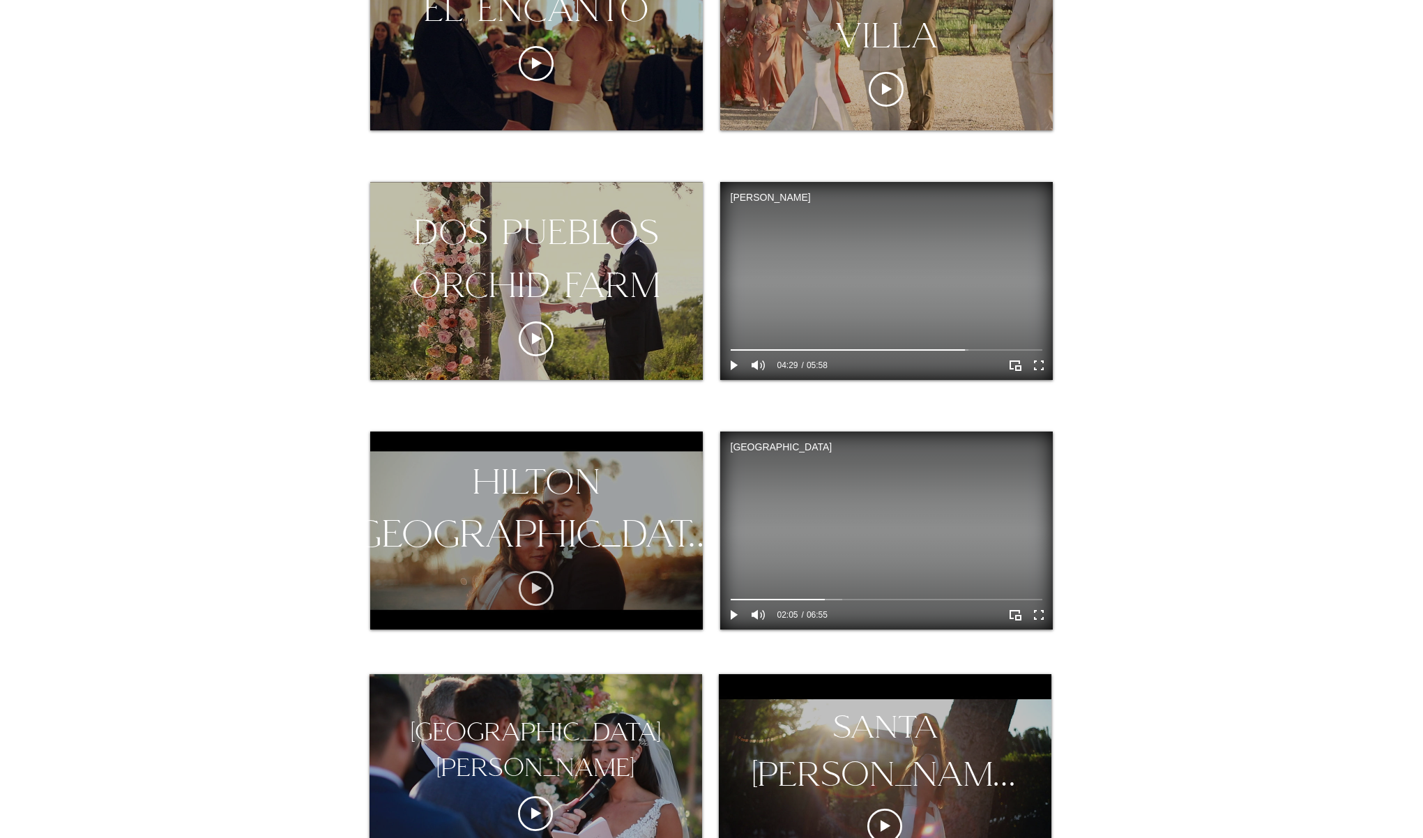
click at [541, 586] on icon "Play video" at bounding box center [536, 588] width 35 height 35
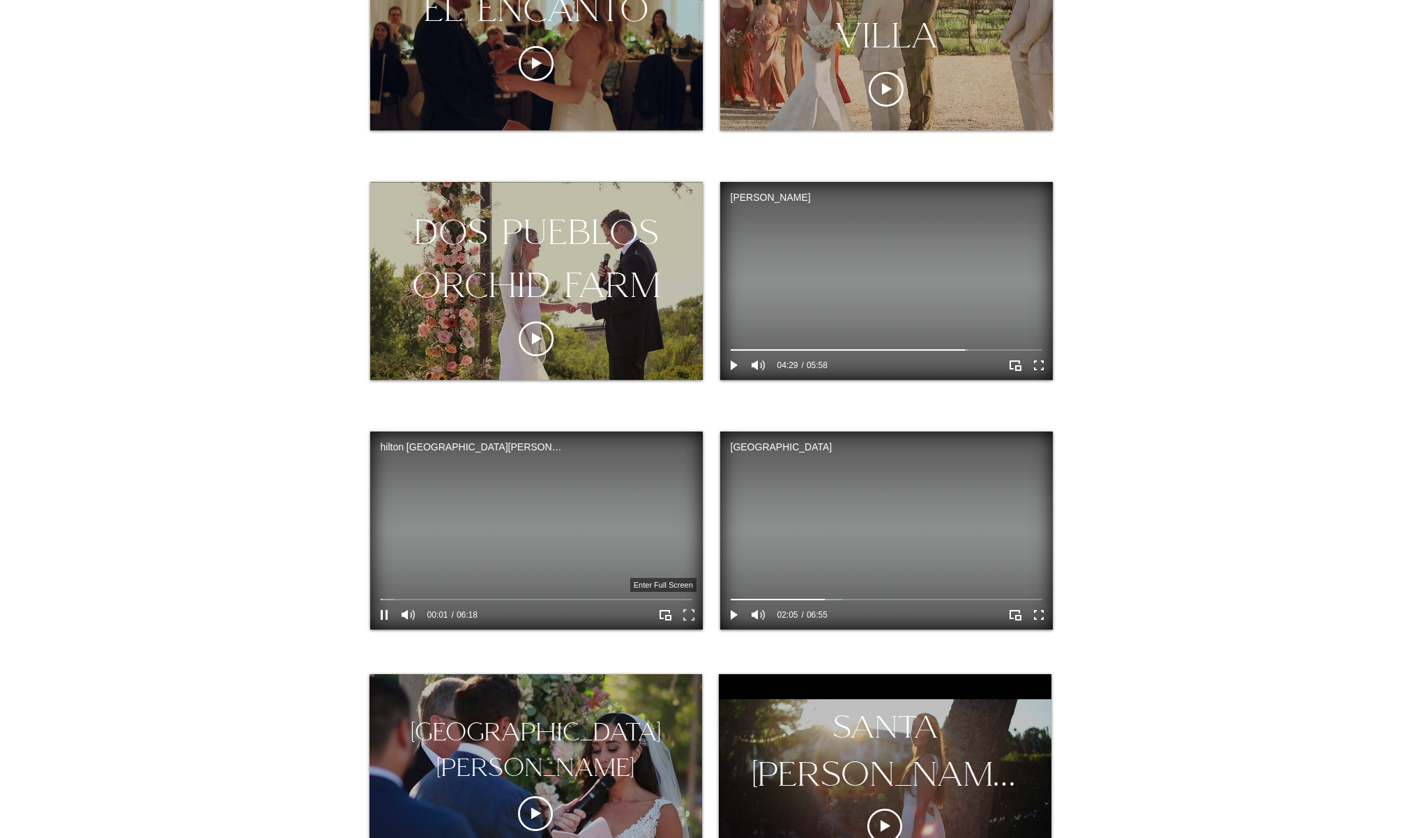
click at [689, 616] on icon "Enter full screen" at bounding box center [689, 615] width 22 height 22
click at [537, 597] on div "hilton santa barbara Video Player" at bounding box center [537, 599] width 312 height 4
click at [685, 611] on icon "Enter full screen" at bounding box center [689, 615] width 22 height 22
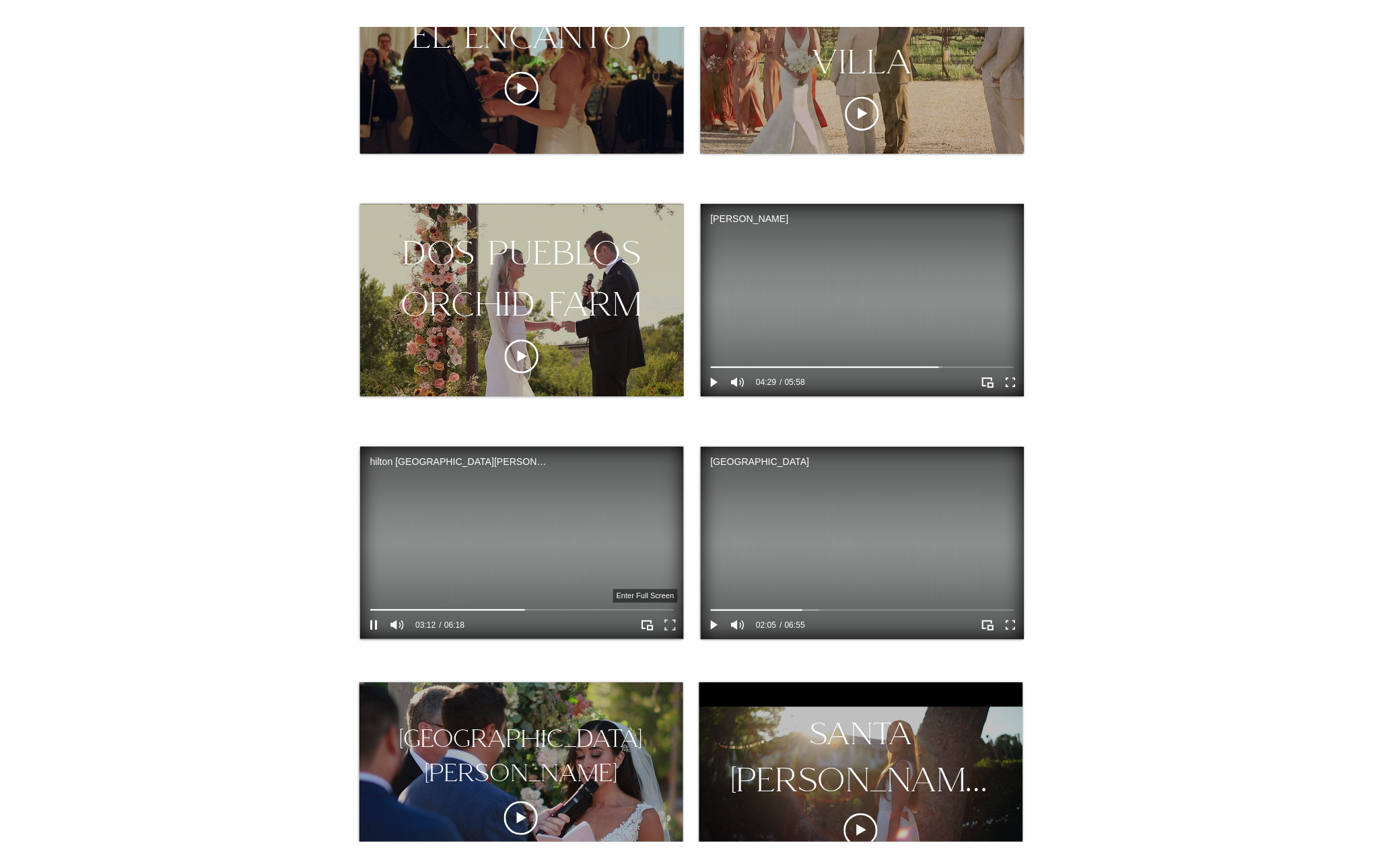
scroll to position [0, 0]
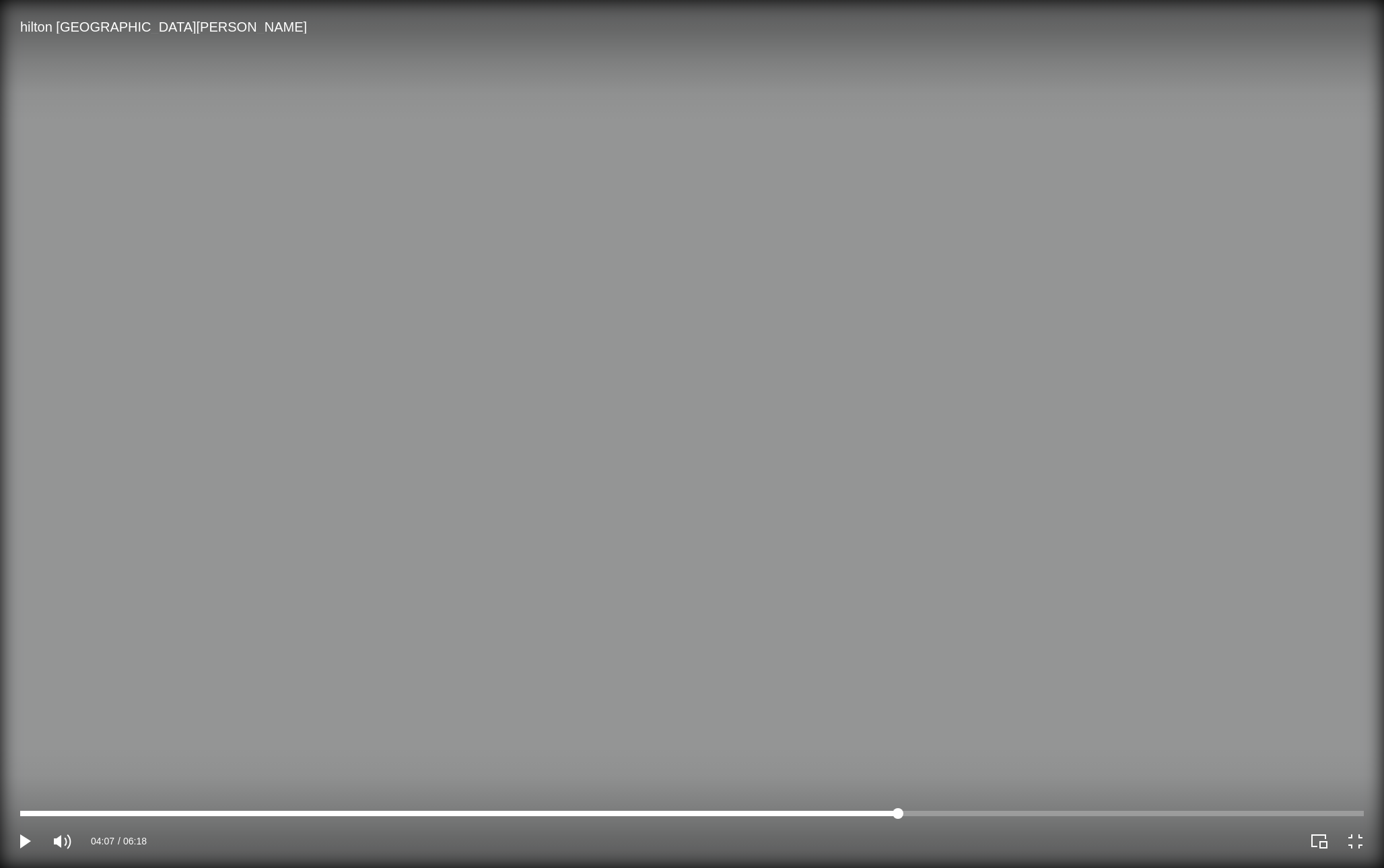
click at [898, 808] on div "hilton santa barbara Video Player" at bounding box center [692, 814] width 1343 height 6
click at [1034, 808] on div "hilton santa barbara Video Player" at bounding box center [692, 814] width 1343 height 6
click at [1128, 808] on div "hilton santa barbara Video Player" at bounding box center [692, 814] width 1343 height 6
click at [1200, 808] on div "hilton santa barbara Video Player" at bounding box center [692, 814] width 1343 height 6
click at [1256, 808] on div "hilton santa barbara Video Player" at bounding box center [692, 814] width 1343 height 6
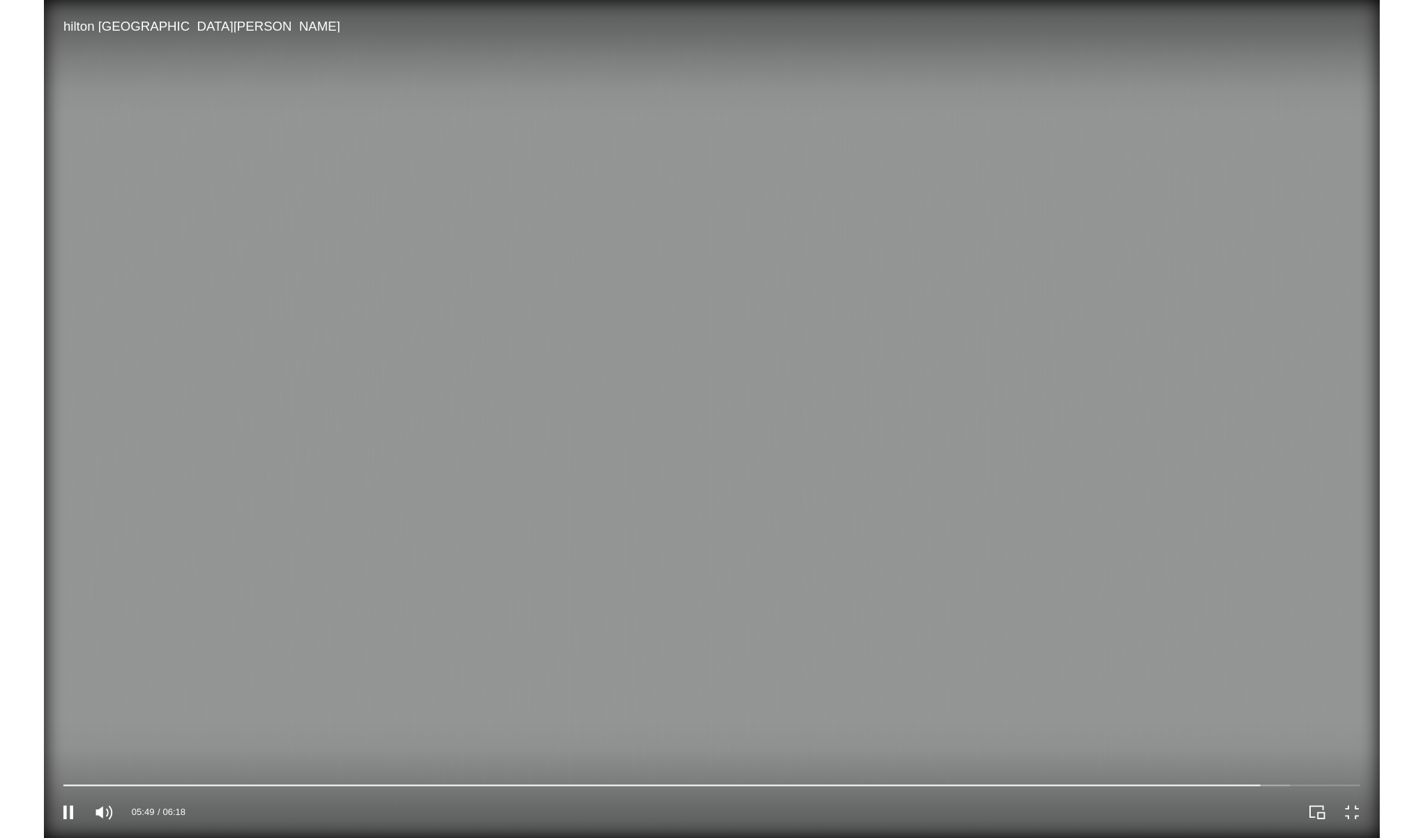
scroll to position [597, 0]
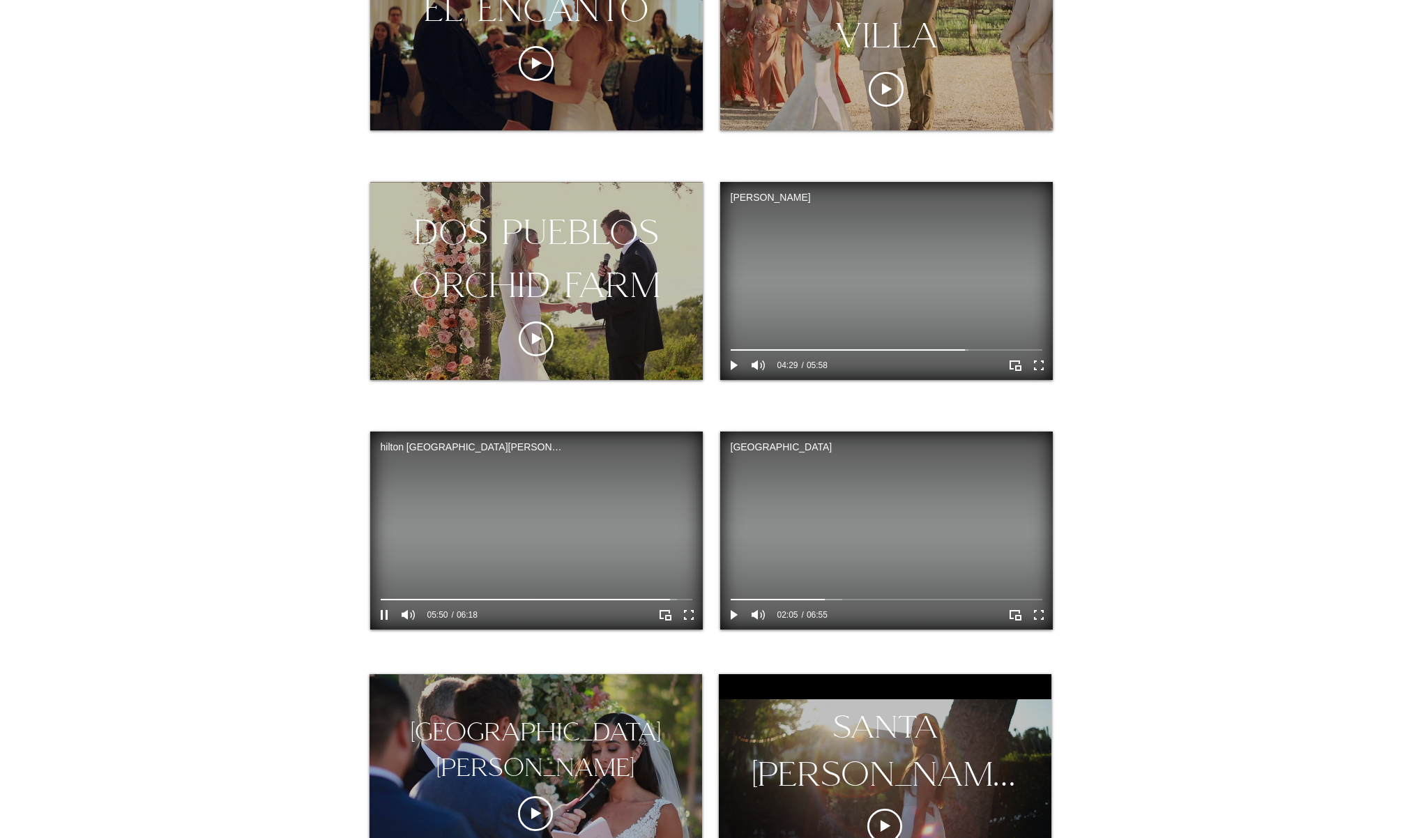
click at [511, 524] on video "hilton santa barbara Video Player" at bounding box center [536, 531] width 333 height 198
